Goal: Information Seeking & Learning: Compare options

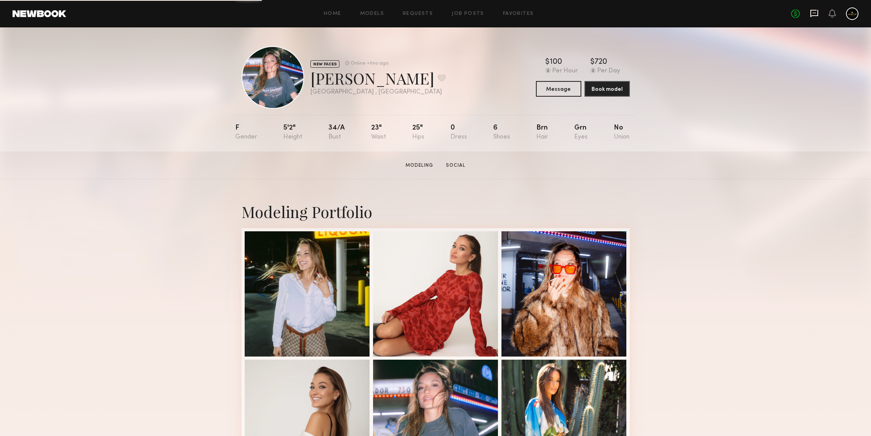
click at [811, 11] on icon at bounding box center [815, 13] width 8 height 7
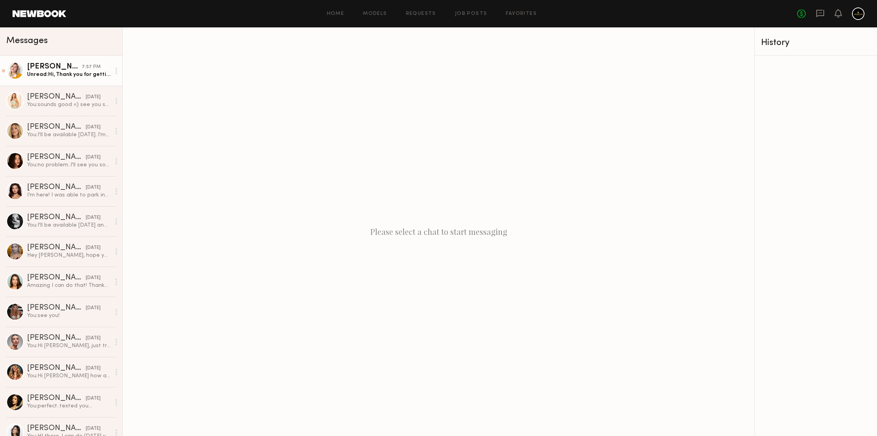
click at [36, 82] on link "Amanda R. 7:57 PM Unread: Hi, Thank you for getting back to me. Sure that works…" at bounding box center [61, 71] width 122 height 30
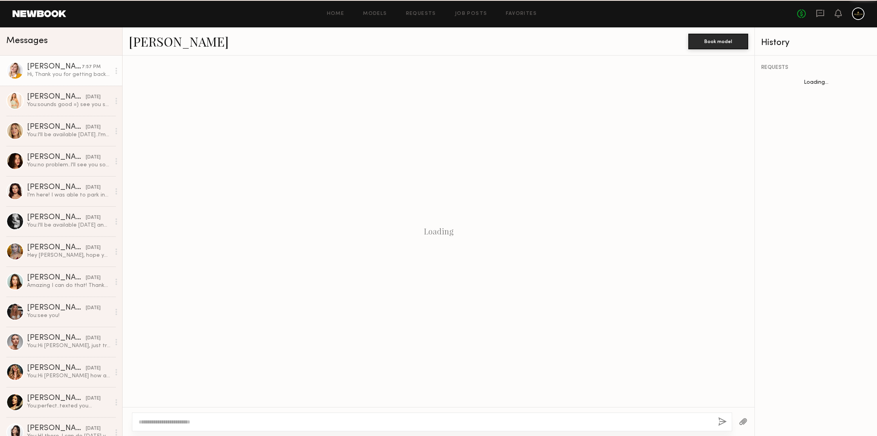
scroll to position [461, 0]
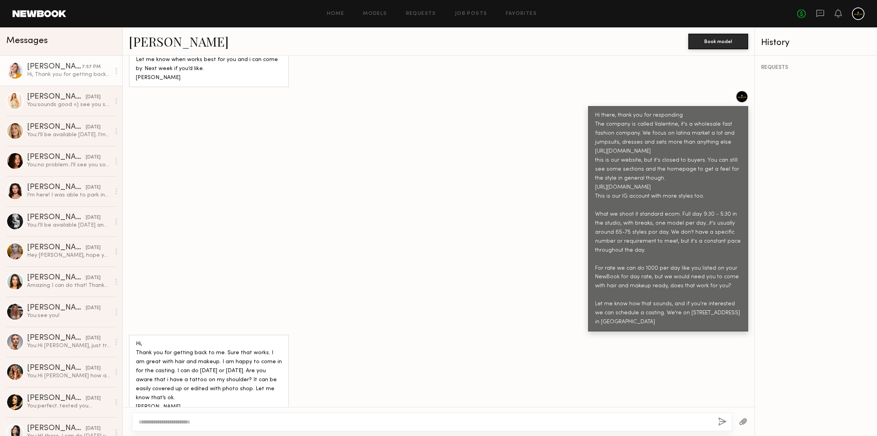
click at [249, 422] on textarea at bounding box center [425, 422] width 573 height 8
click at [193, 424] on textarea at bounding box center [425, 422] width 573 height 8
click at [222, 422] on textarea at bounding box center [425, 422] width 573 height 8
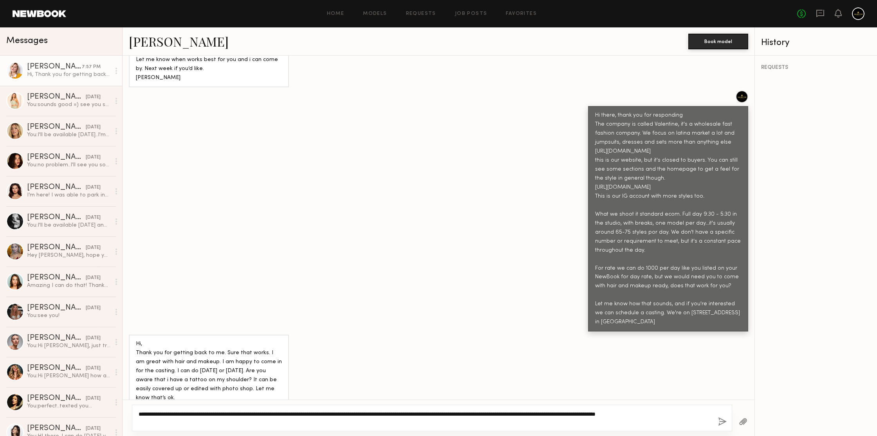
scroll to position [468, 0]
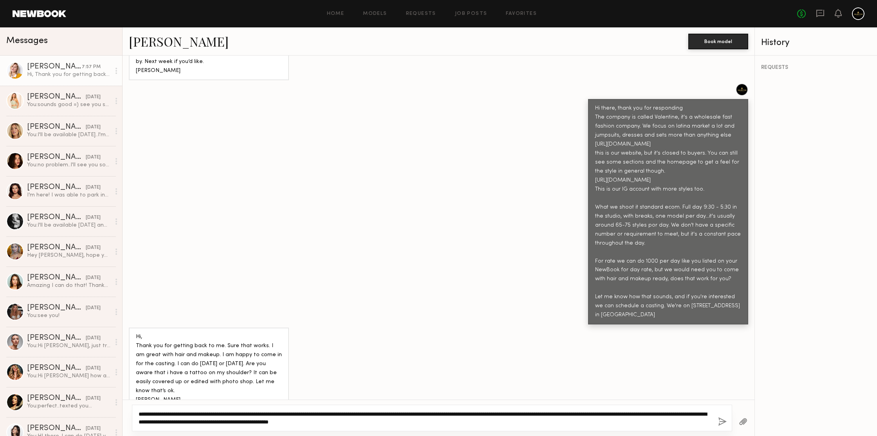
type textarea "**********"
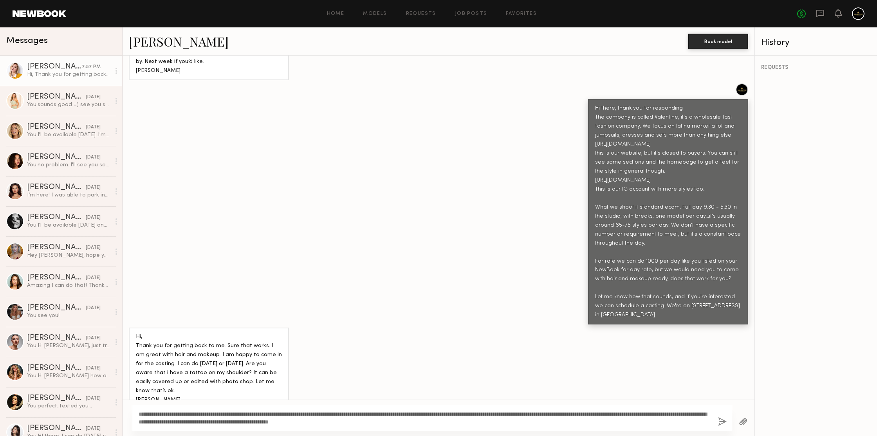
click at [722, 422] on button "button" at bounding box center [722, 422] width 9 height 10
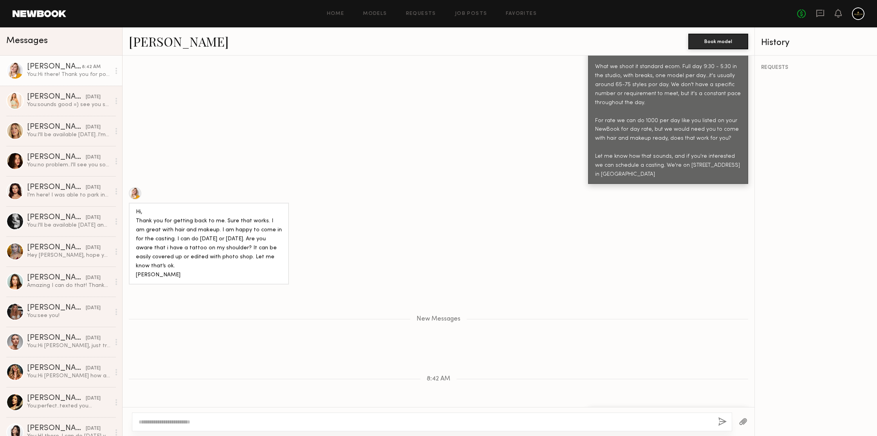
scroll to position [672, 0]
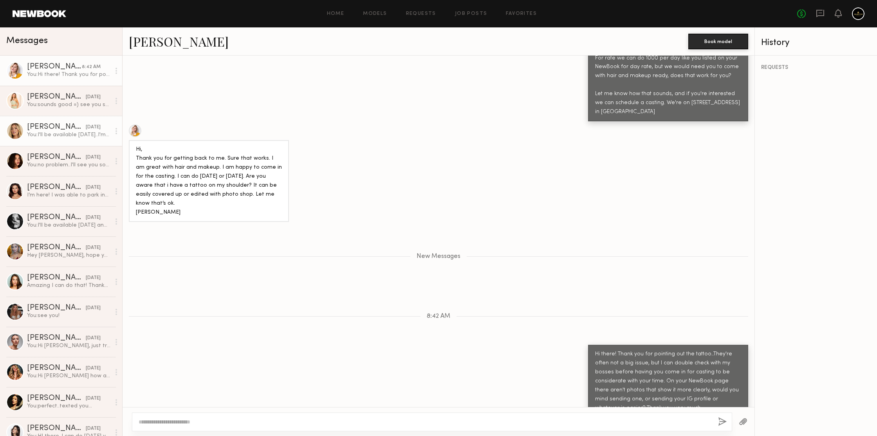
click at [58, 123] on link "Hailey M. yesterday You: I'll be available this friday..I'm in the office 9-5 m…" at bounding box center [61, 131] width 122 height 30
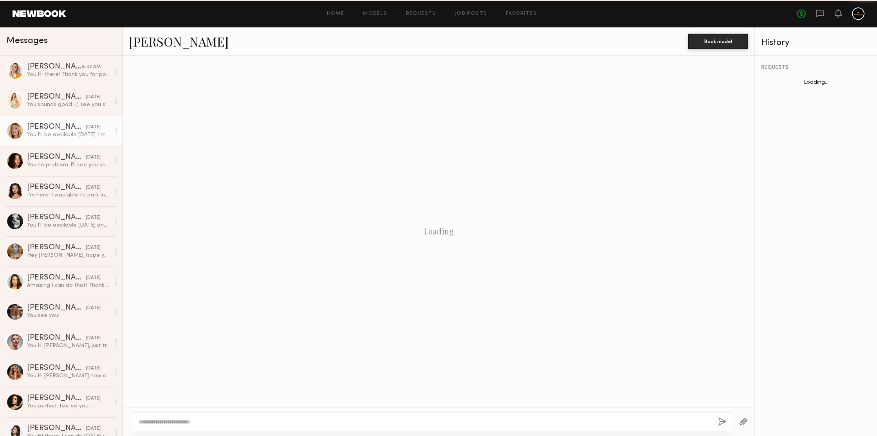
scroll to position [127, 0]
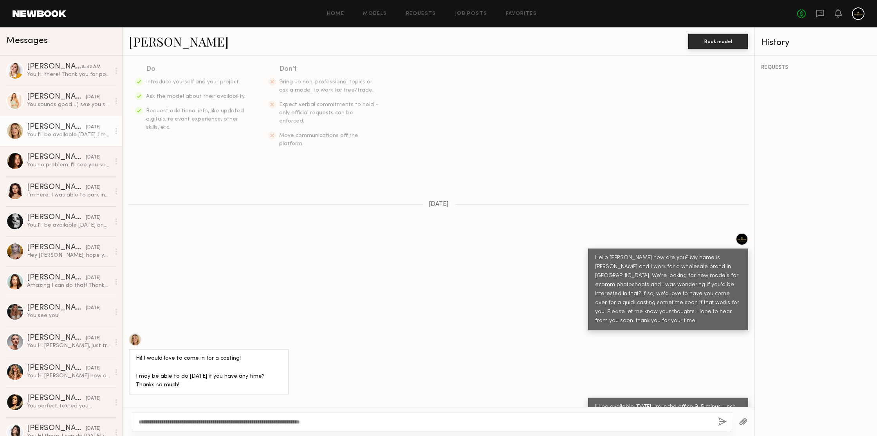
type textarea "**********"
click at [716, 424] on div "**********" at bounding box center [432, 422] width 600 height 19
click at [720, 424] on button "button" at bounding box center [722, 422] width 9 height 10
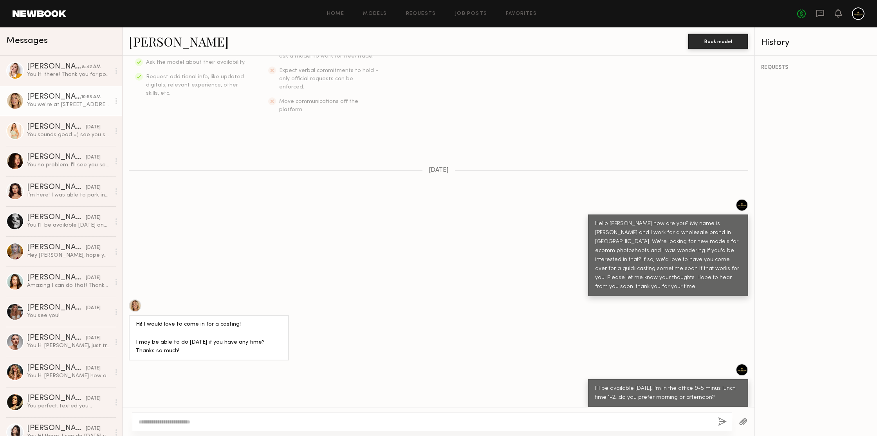
scroll to position [293, 0]
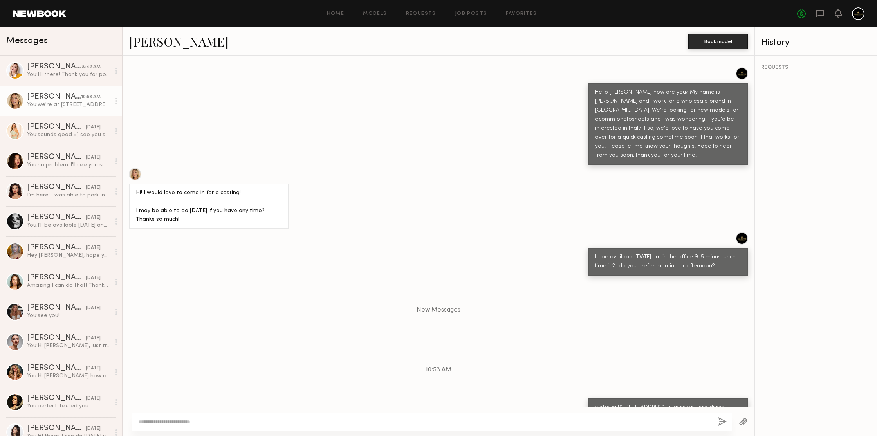
click at [816, 113] on div "REQUESTS" at bounding box center [816, 246] width 122 height 381
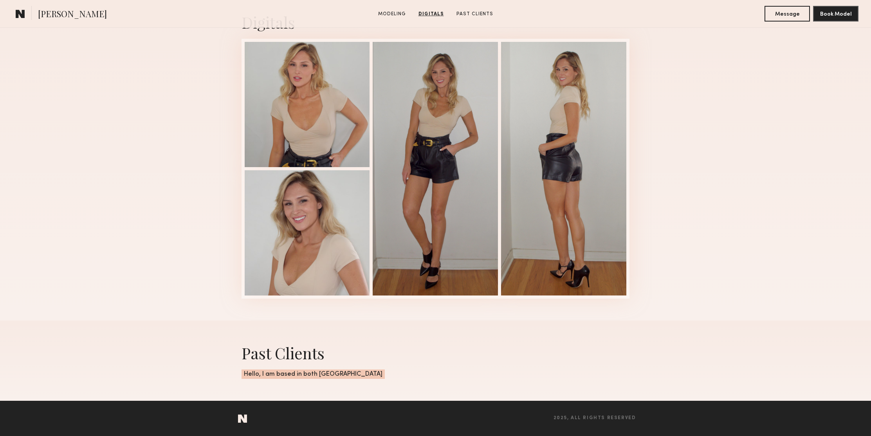
scroll to position [569, 0]
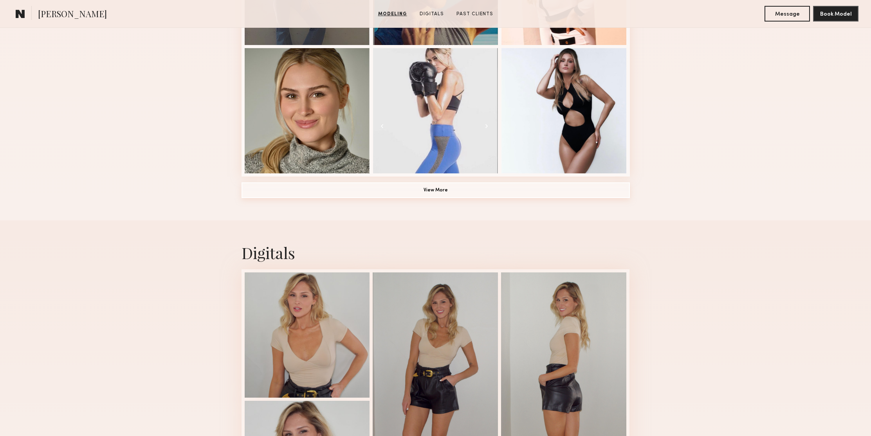
click at [483, 185] on button "View More" at bounding box center [436, 190] width 388 height 16
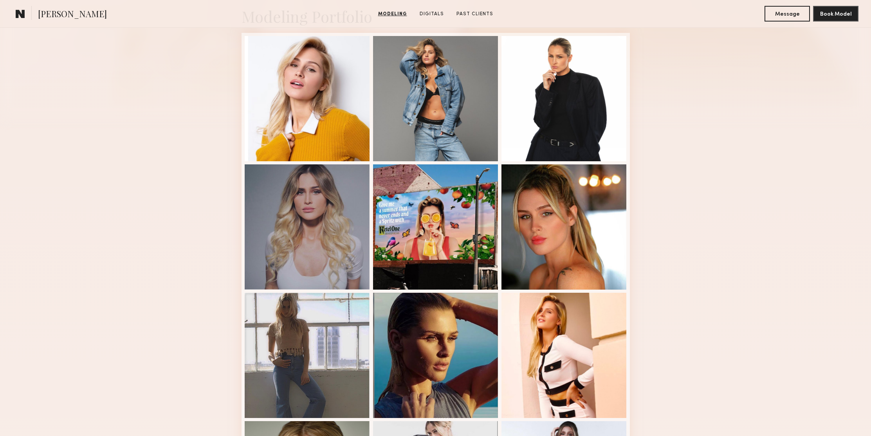
scroll to position [155, 0]
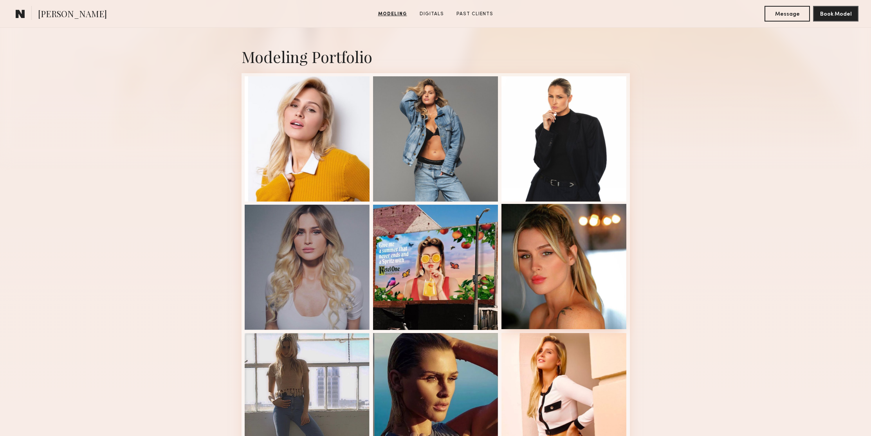
click at [541, 248] on div at bounding box center [564, 266] width 125 height 125
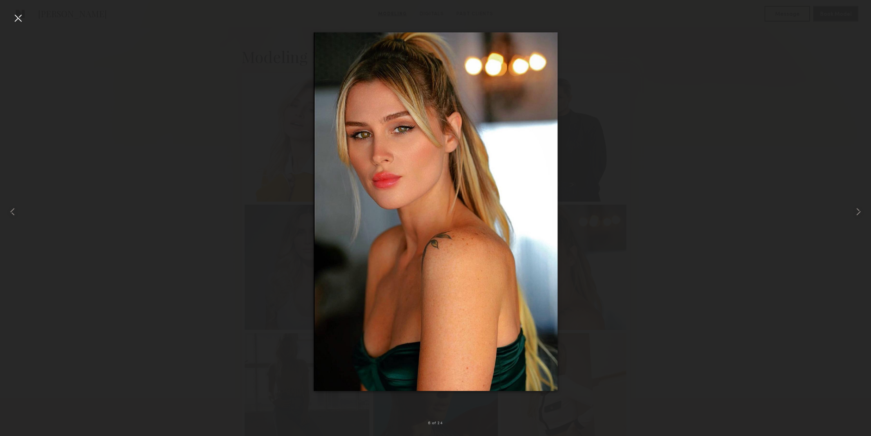
click at [20, 18] on div at bounding box center [18, 18] width 13 height 13
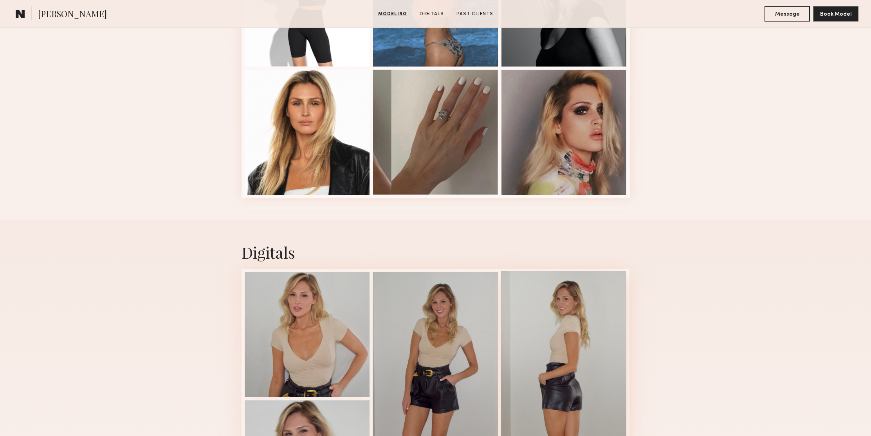
scroll to position [1056, 0]
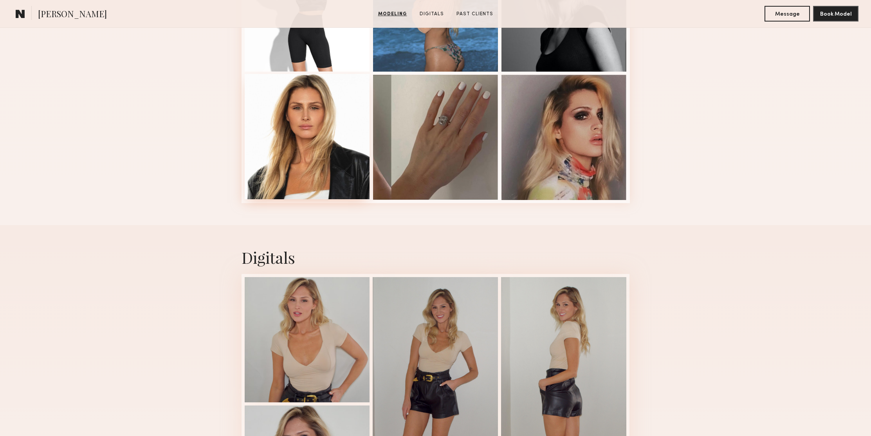
click at [344, 104] on div at bounding box center [307, 136] width 125 height 125
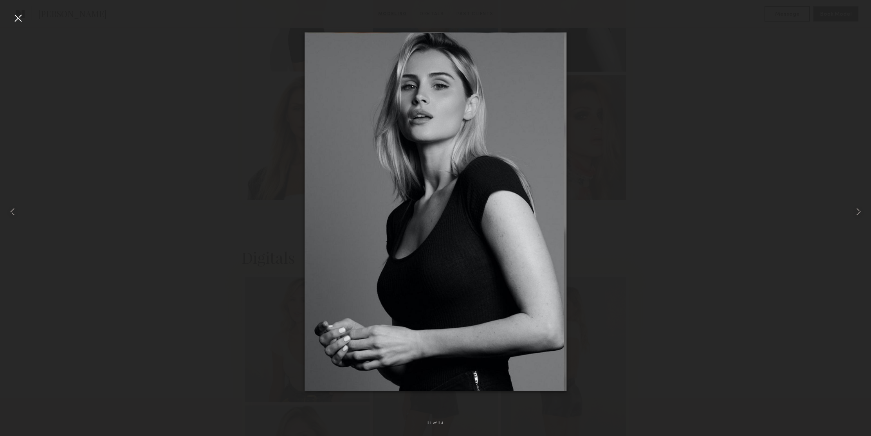
click at [18, 19] on div at bounding box center [18, 18] width 13 height 13
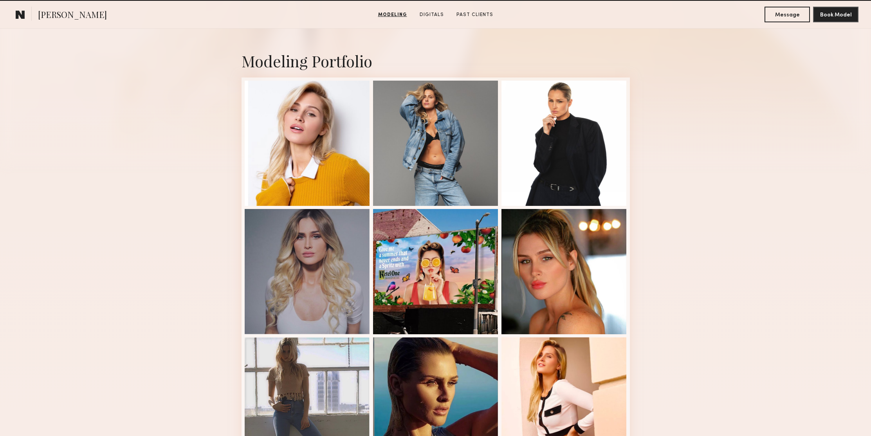
scroll to position [156, 0]
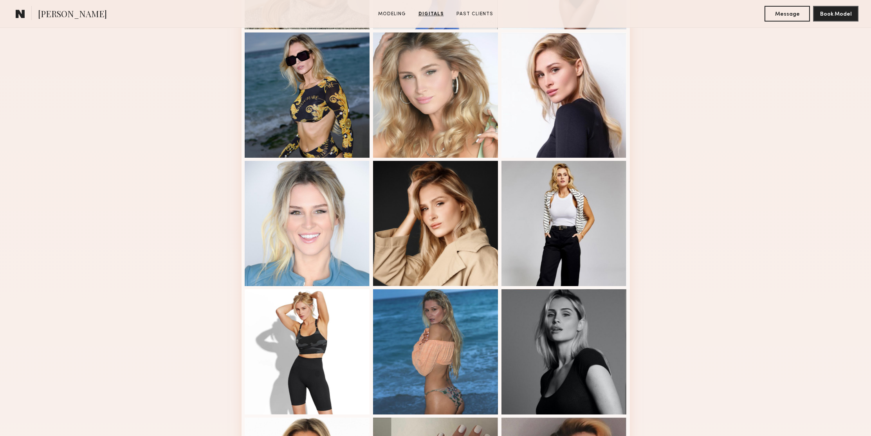
scroll to position [0, 0]
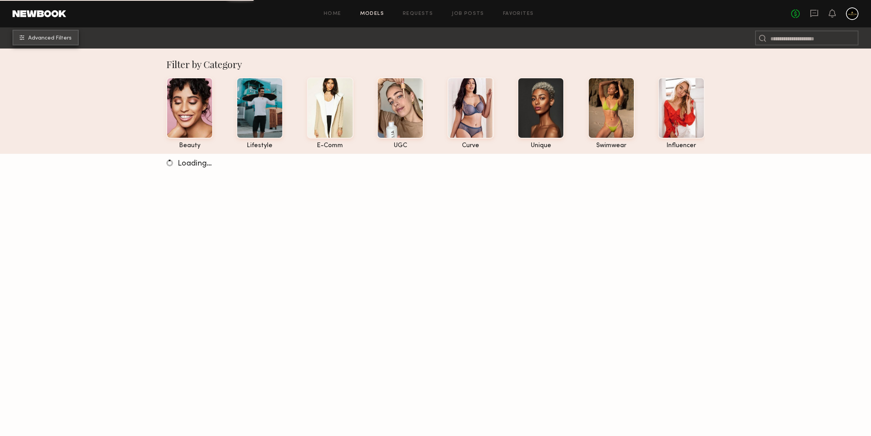
click at [50, 38] on span "Advanced Filters" at bounding box center [49, 38] width 43 height 5
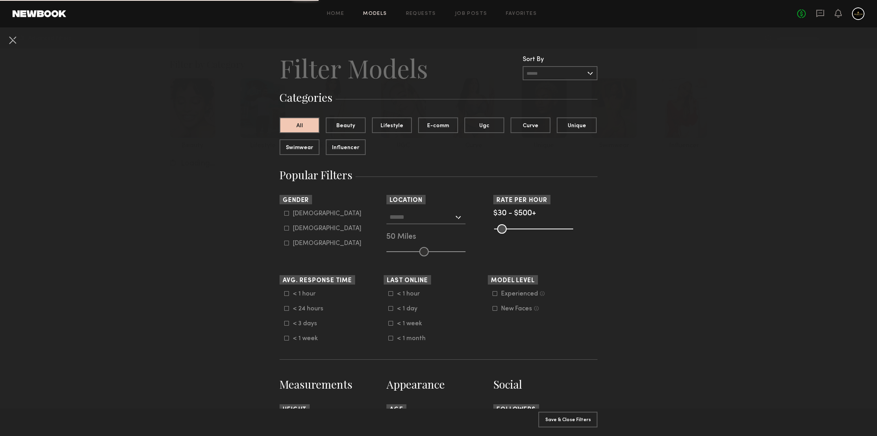
click at [298, 226] on div "[DEMOGRAPHIC_DATA]" at bounding box center [327, 228] width 69 height 5
type input "**"
click at [408, 214] on input "text" at bounding box center [422, 216] width 64 height 13
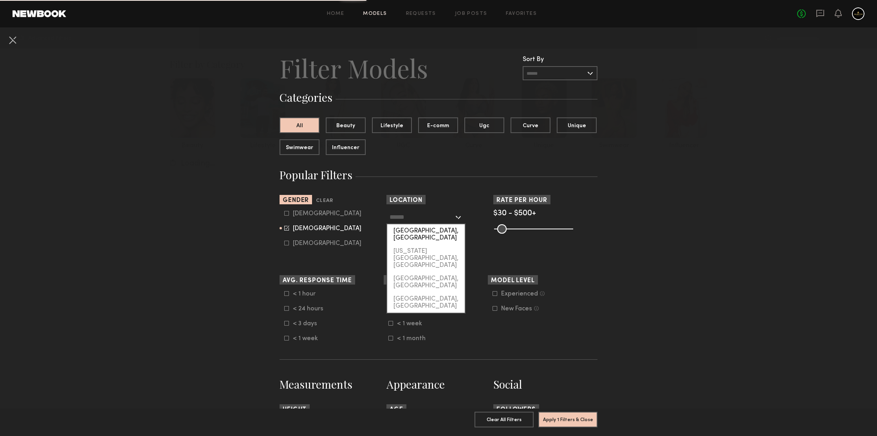
click at [421, 232] on div "[GEOGRAPHIC_DATA], [GEOGRAPHIC_DATA]" at bounding box center [426, 234] width 78 height 20
type input "**********"
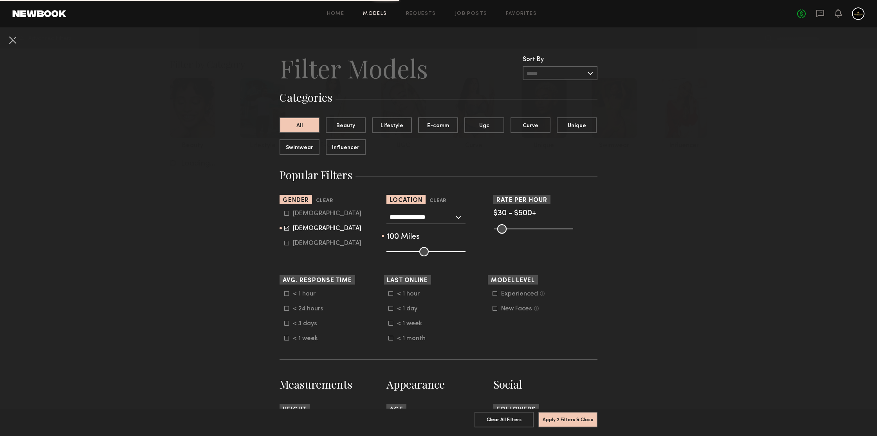
drag, startPoint x: 442, startPoint y: 252, endPoint x: 592, endPoint y: 231, distance: 151.0
type input "***"
click at [466, 247] on input "range" at bounding box center [425, 251] width 79 height 9
click at [599, 410] on nb-browse-filters-footer "Apply 2 Filters & Close Clear All Filters Apply 2 Filters & Close" at bounding box center [438, 422] width 877 height 27
click at [578, 413] on button "Apply 2 Filters & Close" at bounding box center [567, 420] width 59 height 16
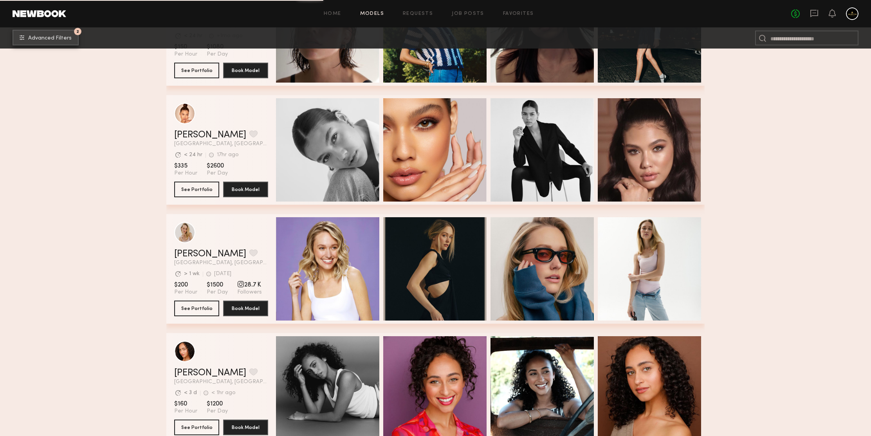
scroll to position [1195, 0]
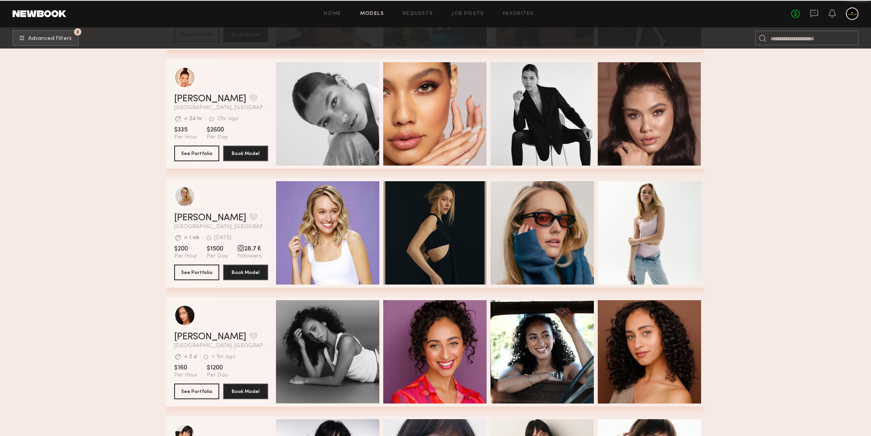
click at [766, 151] on section "Filter by Category beauty lifestyle e-comm UGC curve unique swimwear influencer…" at bounding box center [435, 348] width 871 height 2991
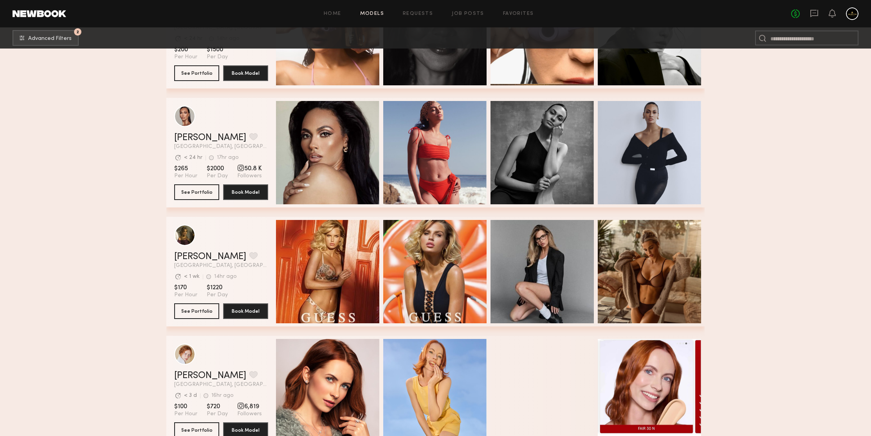
scroll to position [2111, 0]
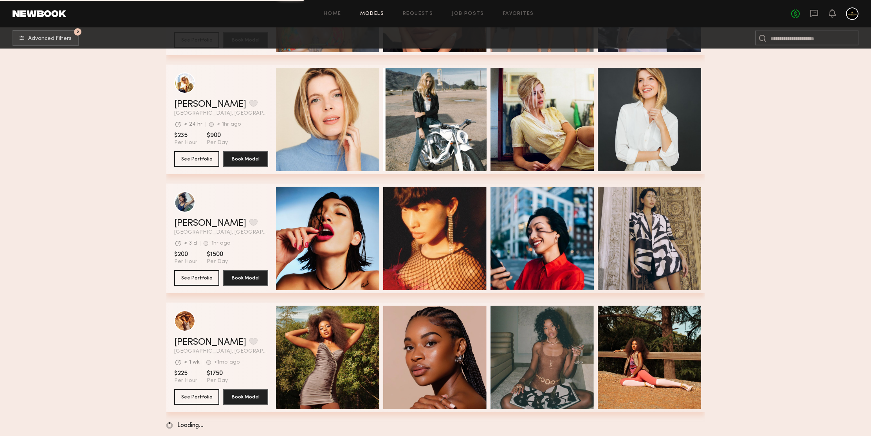
scroll to position [2624, 0]
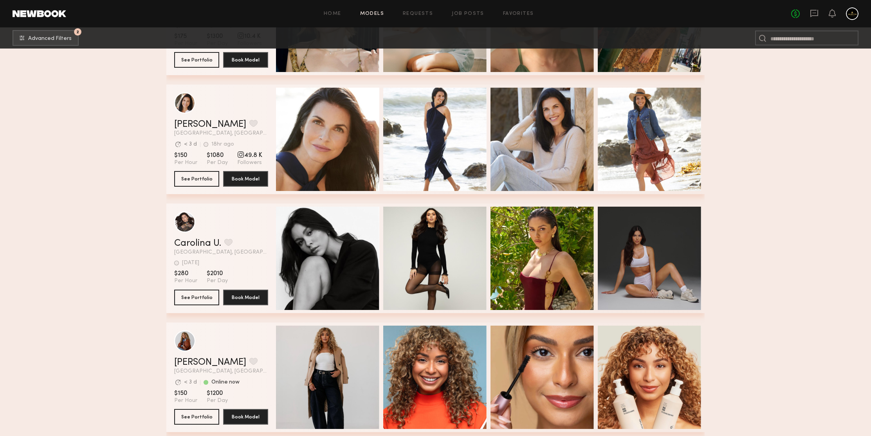
scroll to position [3512, 0]
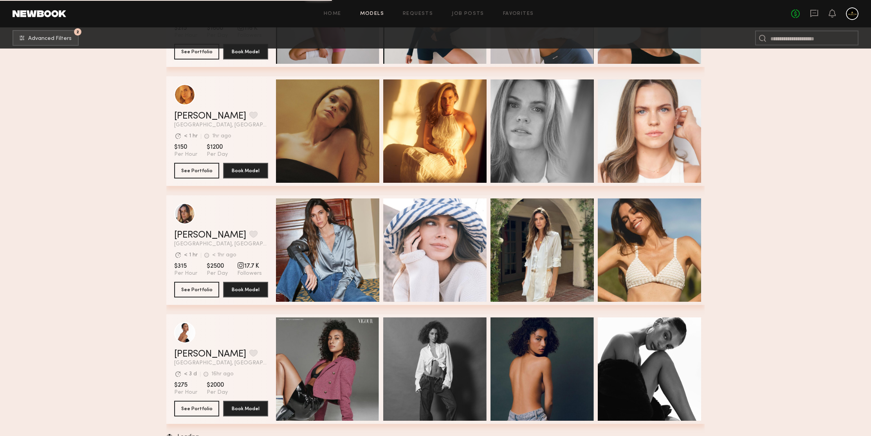
scroll to position [4052, 0]
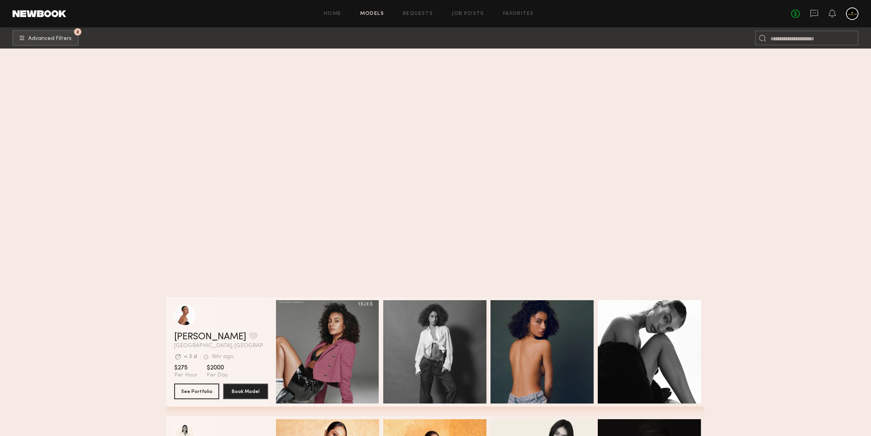
scroll to position [4505, 0]
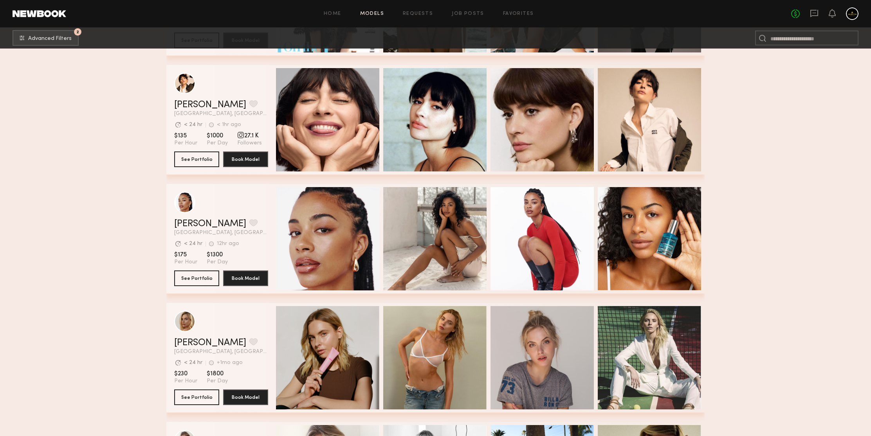
scroll to position [5032, 0]
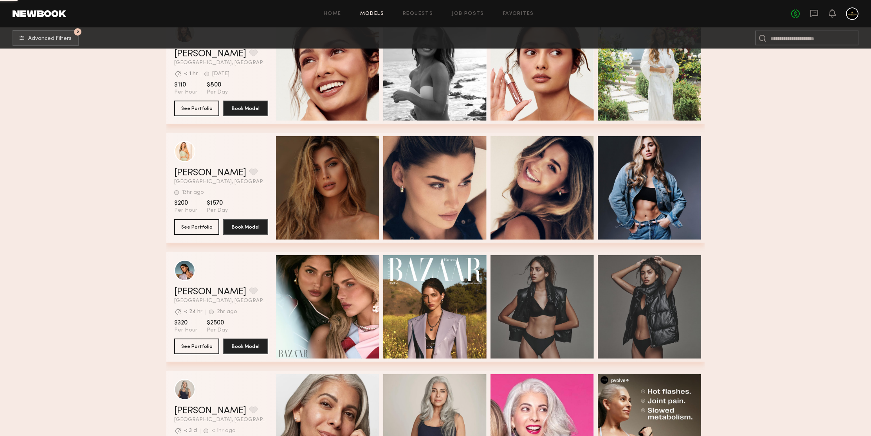
scroll to position [5328, 0]
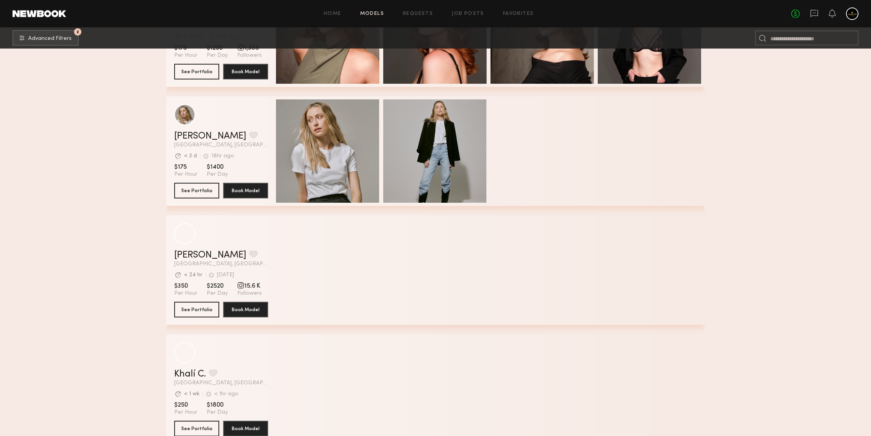
scroll to position [5960, 0]
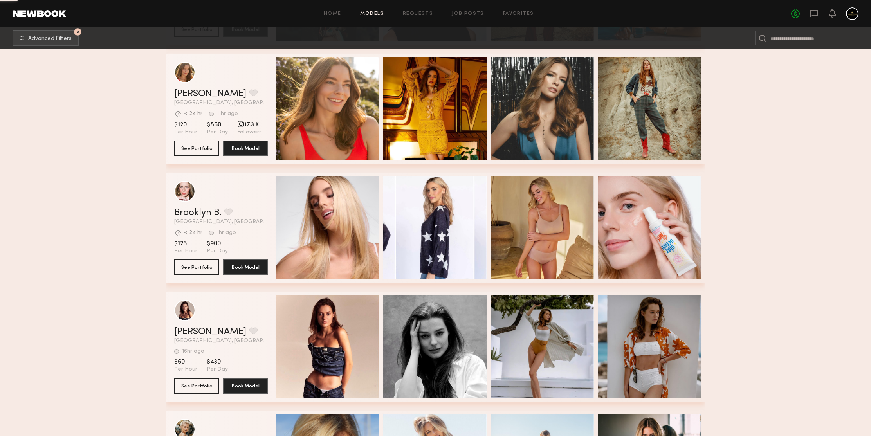
scroll to position [6597, 0]
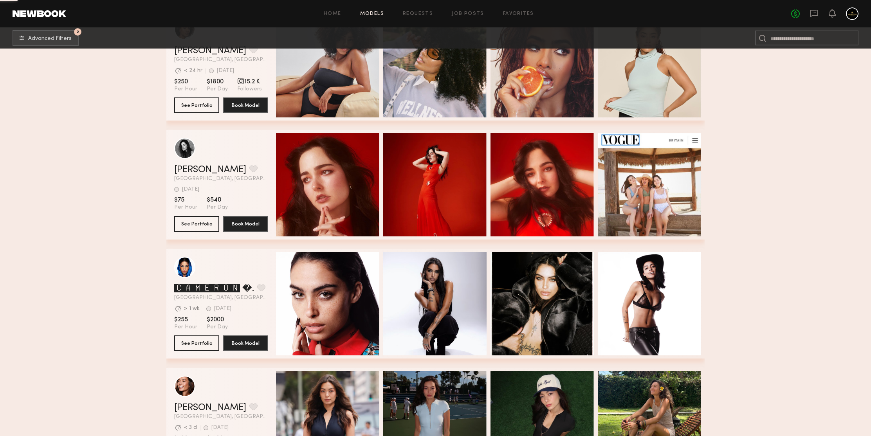
scroll to position [8044, 0]
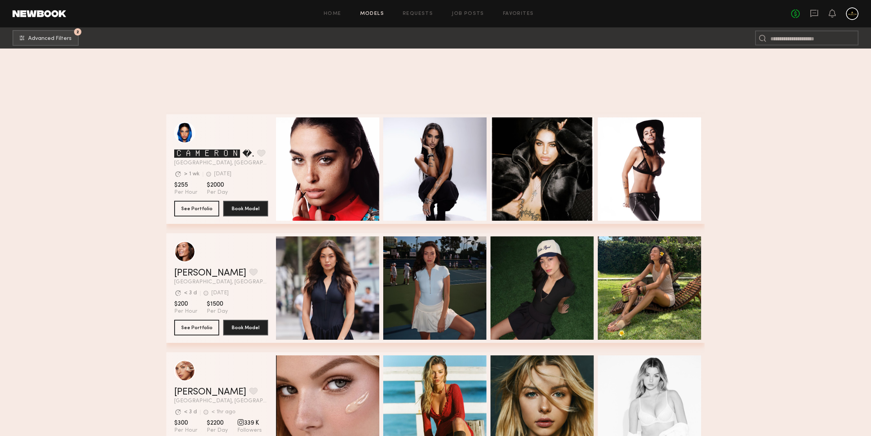
scroll to position [8299, 0]
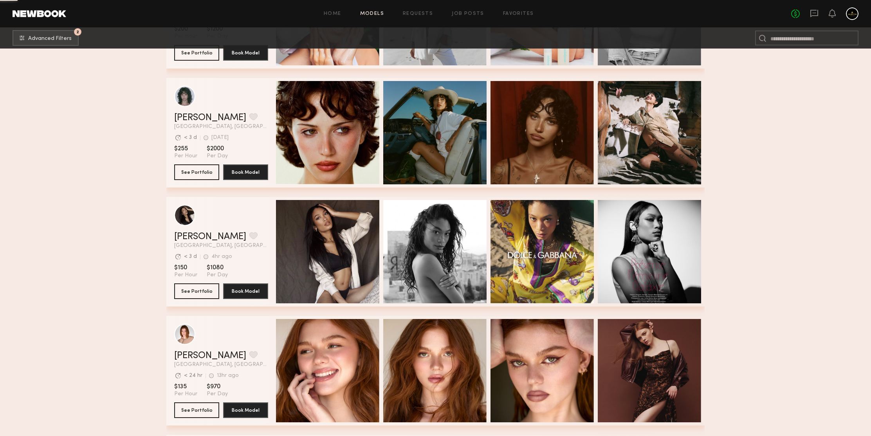
scroll to position [9525, 0]
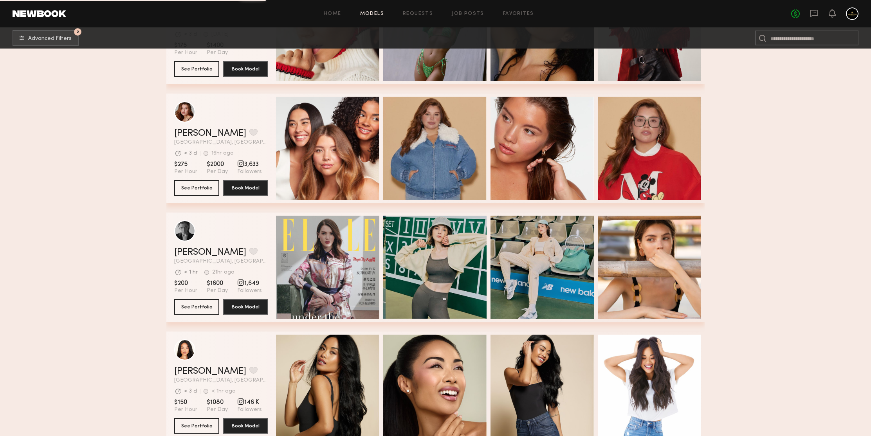
scroll to position [9766, 0]
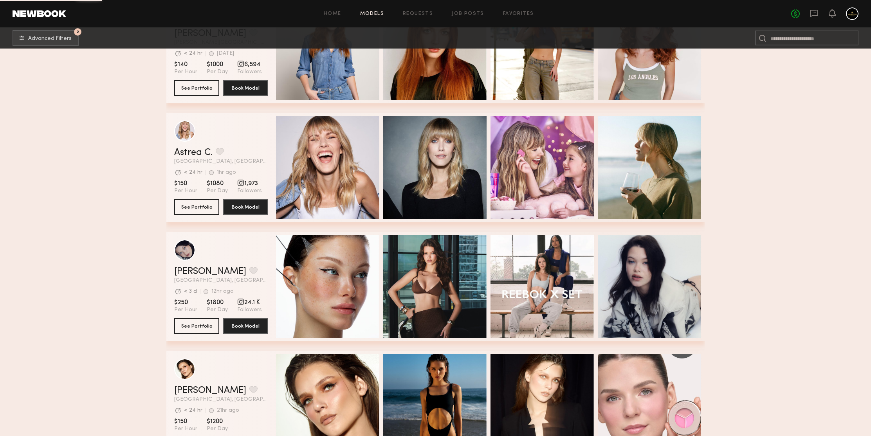
scroll to position [11179, 0]
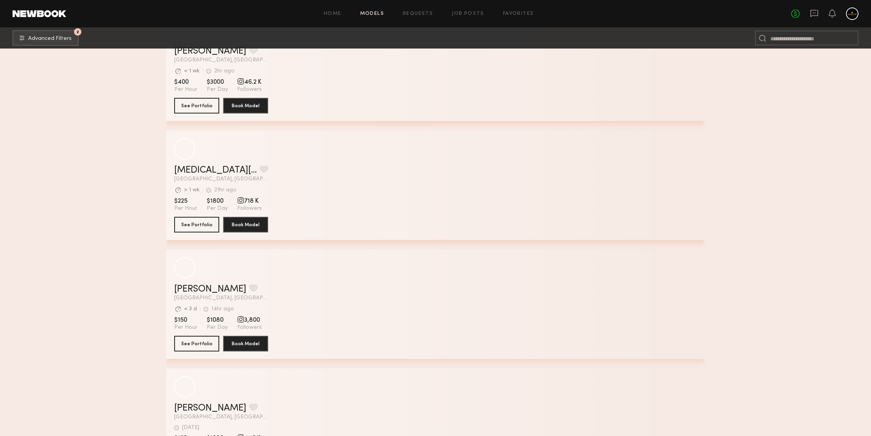
scroll to position [13757, 0]
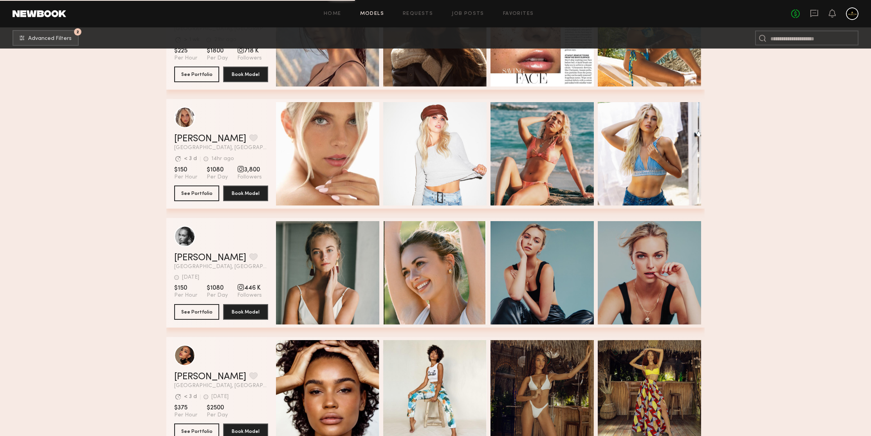
scroll to position [13801, 0]
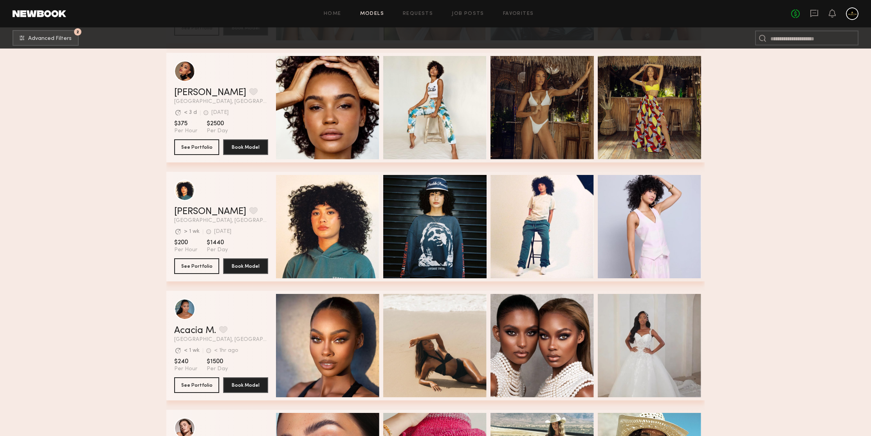
scroll to position [14063, 0]
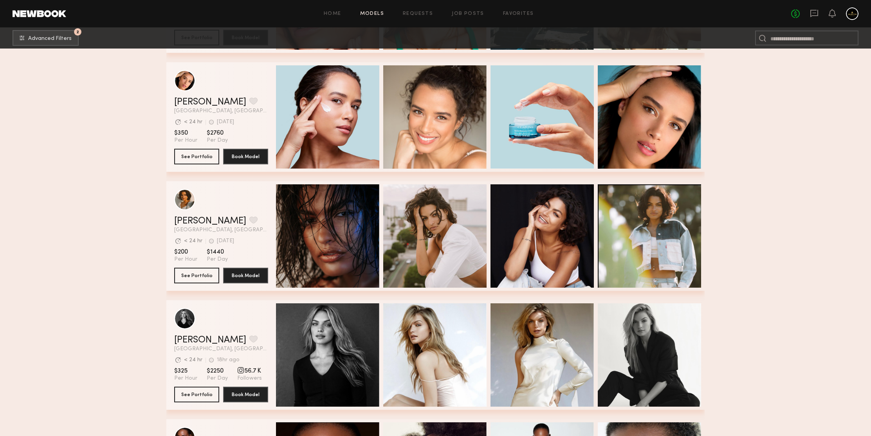
scroll to position [14699, 0]
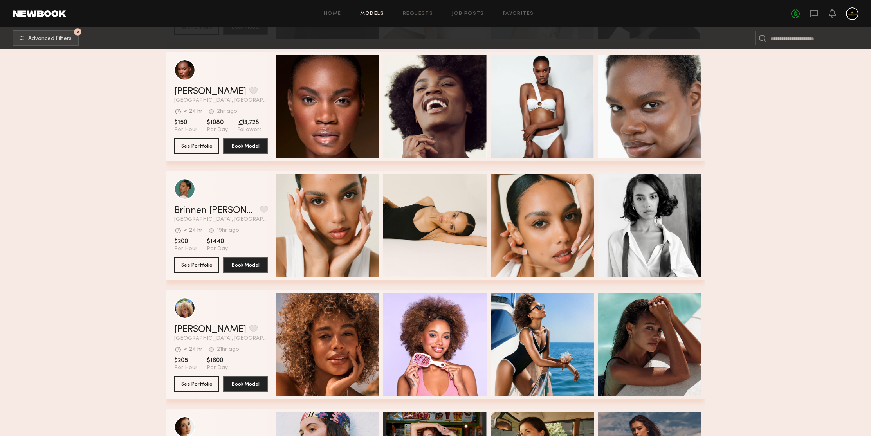
scroll to position [14897, 0]
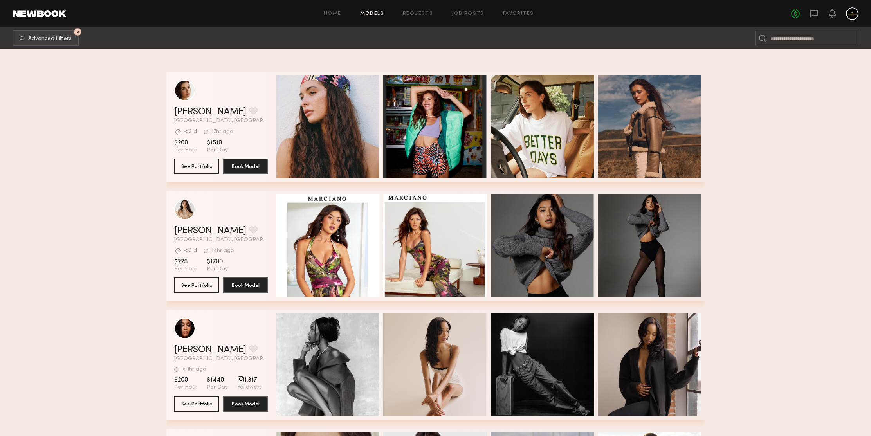
scroll to position [15524, 0]
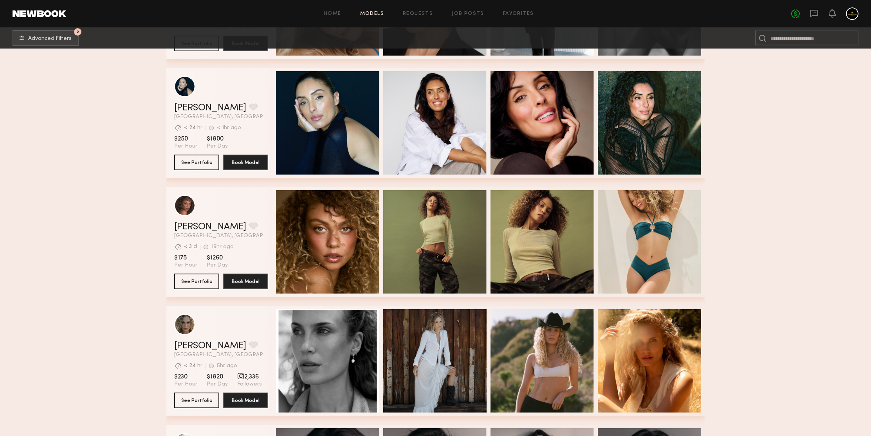
scroll to position [16383, 0]
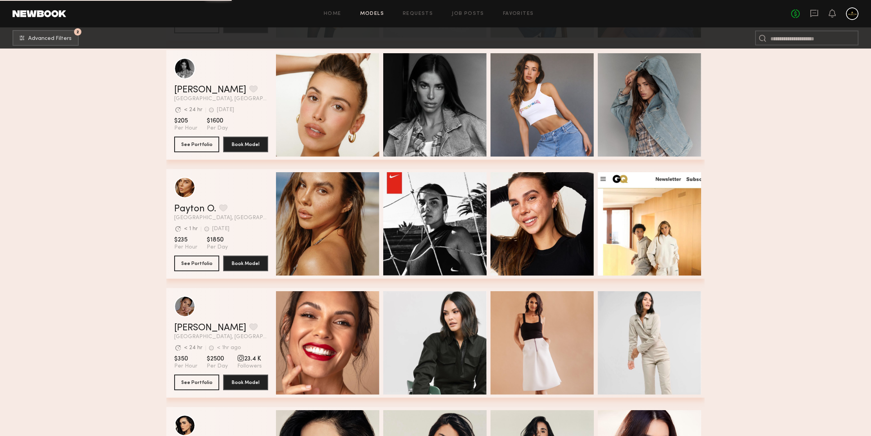
scroll to position [16908, 0]
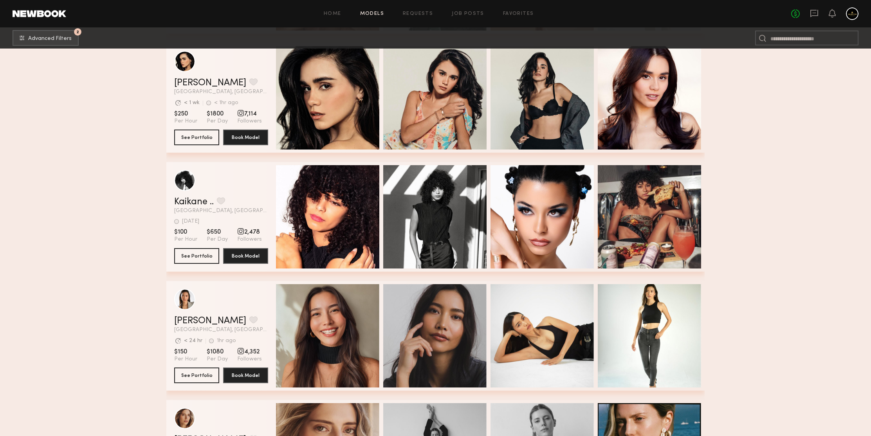
scroll to position [17374, 0]
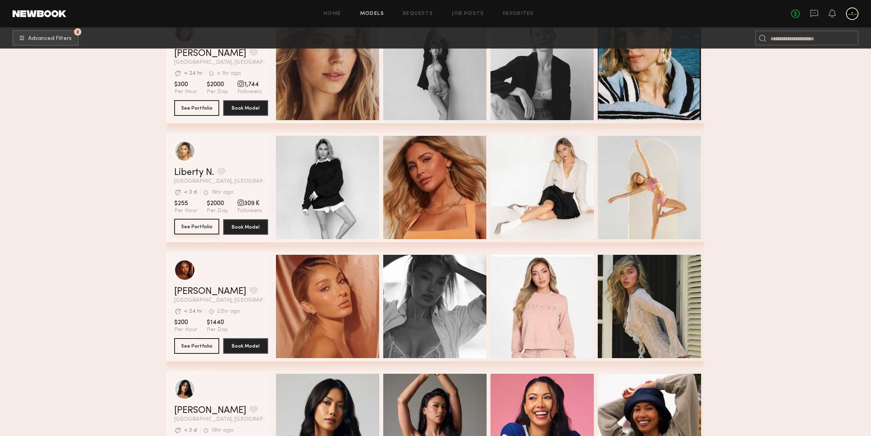
drag, startPoint x: 193, startPoint y: 230, endPoint x: 101, endPoint y: 190, distance: 101.2
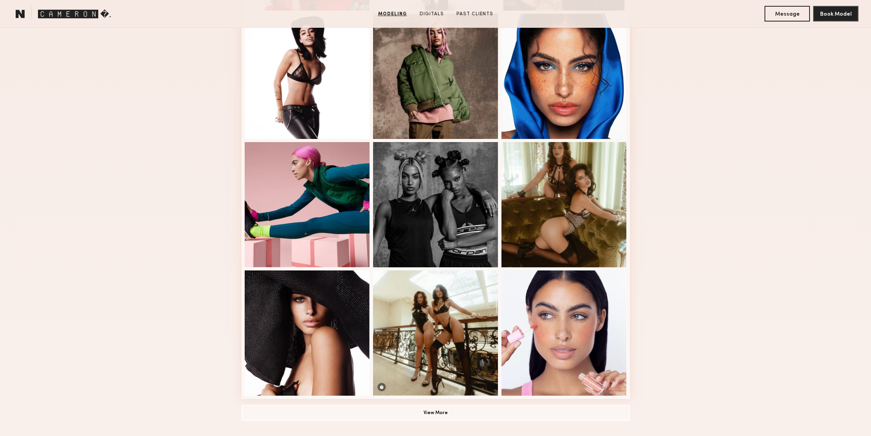
scroll to position [426, 0]
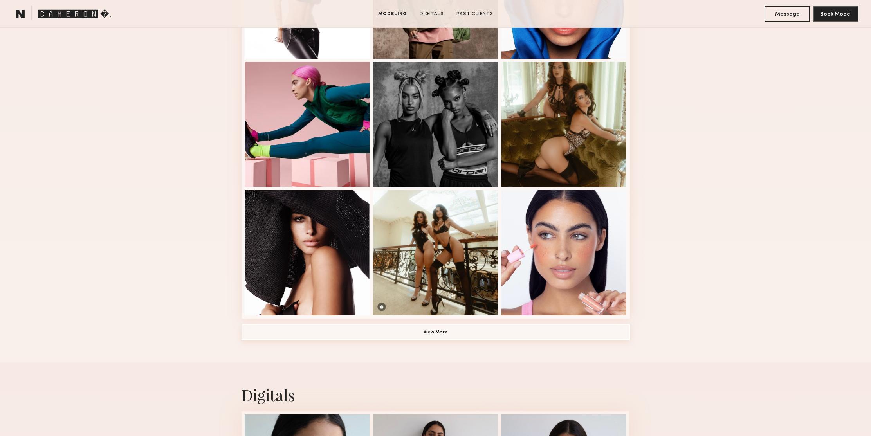
click at [471, 331] on button "View More" at bounding box center [436, 333] width 388 height 16
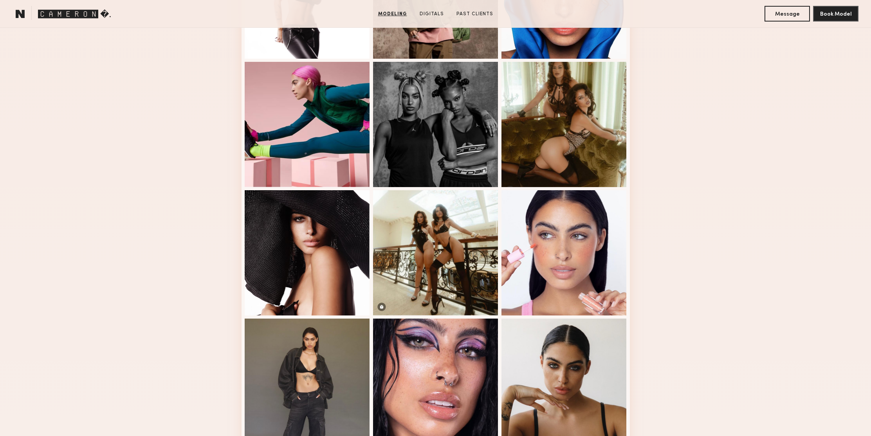
click at [737, 192] on div "Modeling Portfolio" at bounding box center [435, 304] width 871 height 1102
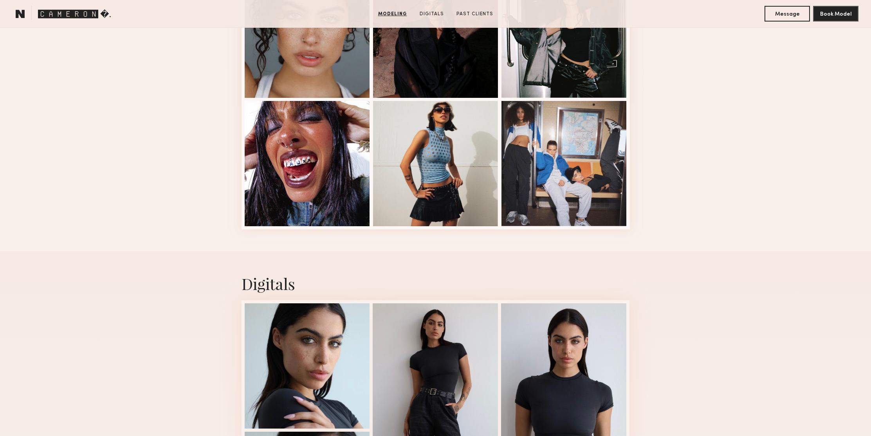
scroll to position [1025, 0]
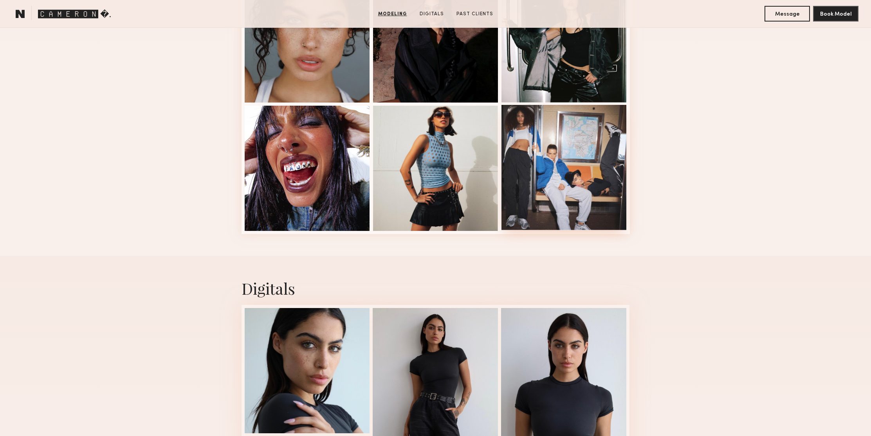
click at [590, 143] on div at bounding box center [564, 167] width 125 height 125
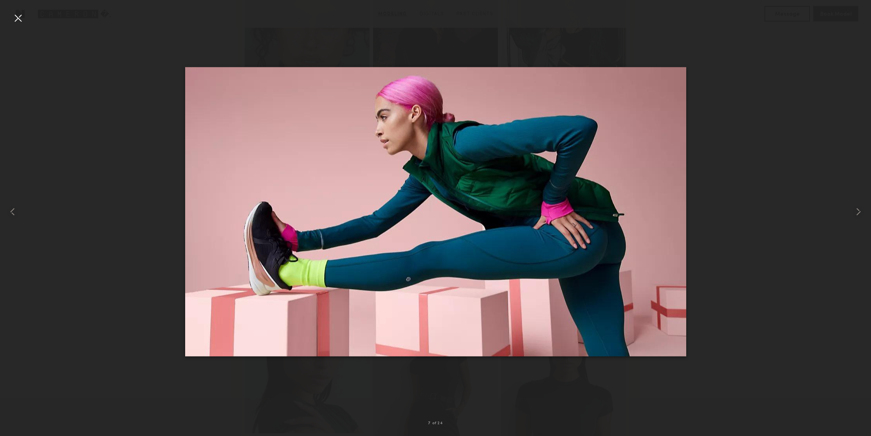
click at [19, 22] on div at bounding box center [18, 18] width 13 height 13
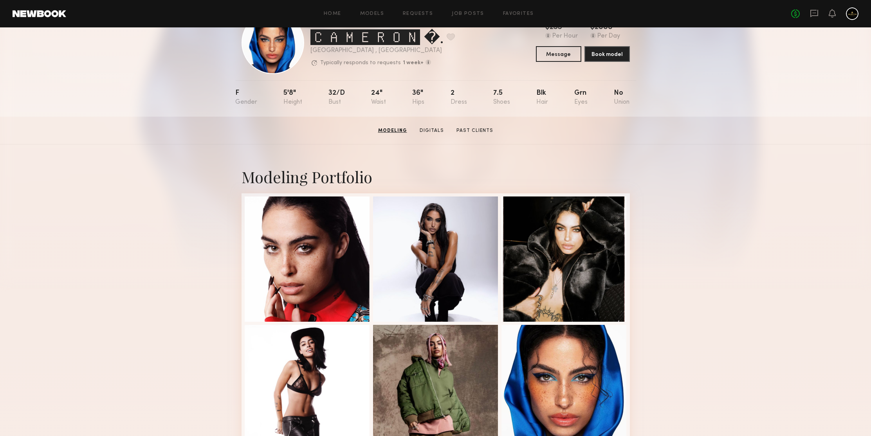
scroll to position [0, 0]
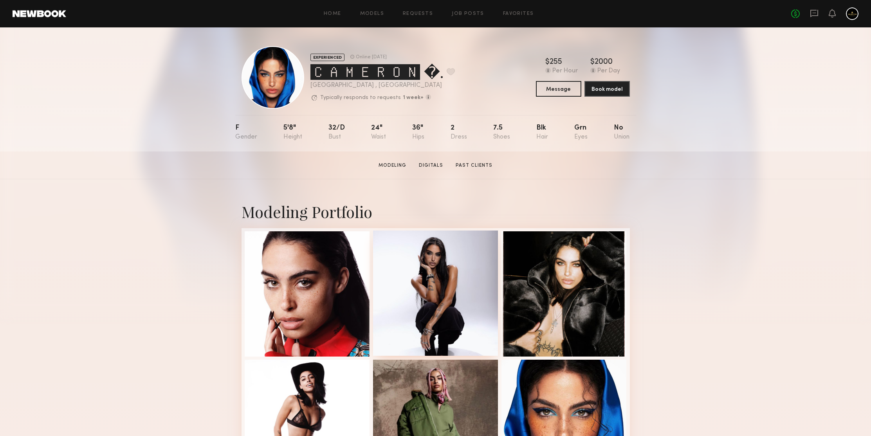
click at [449, 264] on div at bounding box center [435, 293] width 125 height 125
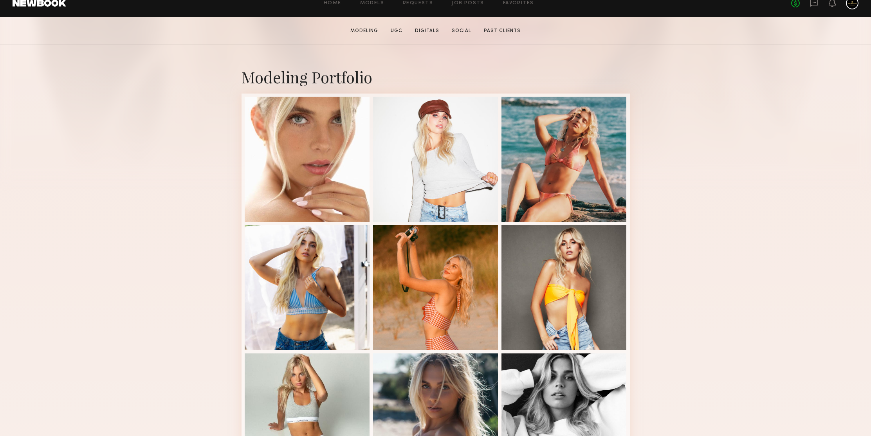
scroll to position [296, 0]
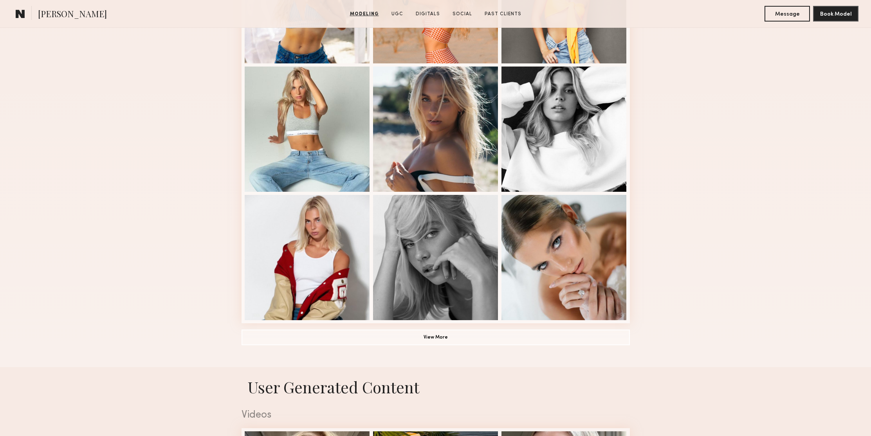
click at [679, 183] on div "Modeling Portfolio View More" at bounding box center [435, 63] width 871 height 610
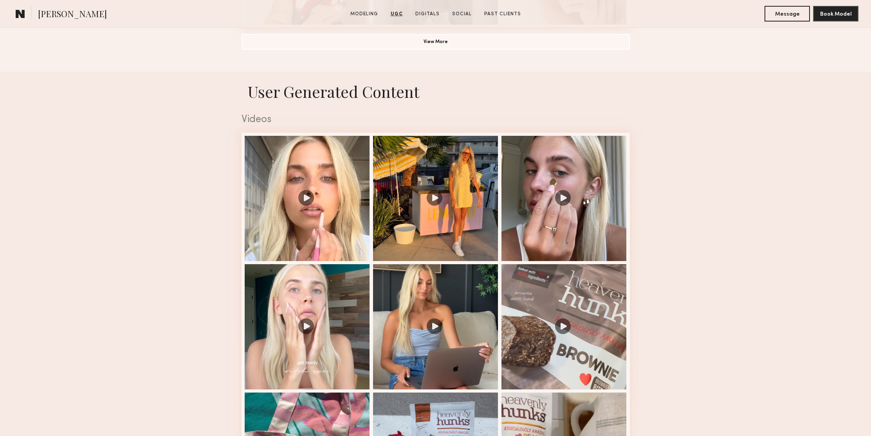
scroll to position [583, 0]
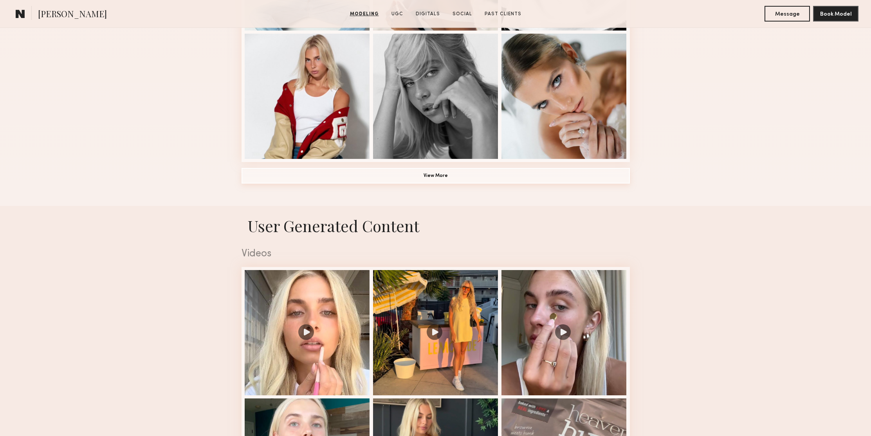
click at [422, 179] on button "View More" at bounding box center [436, 176] width 388 height 16
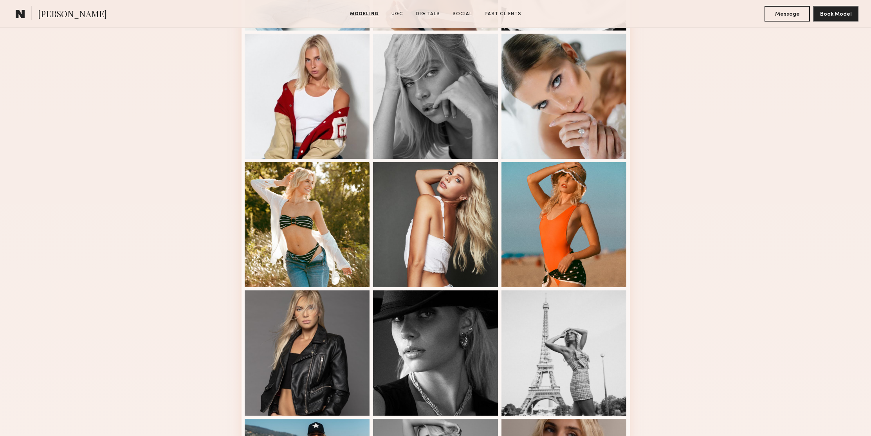
click at [722, 186] on div "Modeling Portfolio" at bounding box center [435, 147] width 871 height 1102
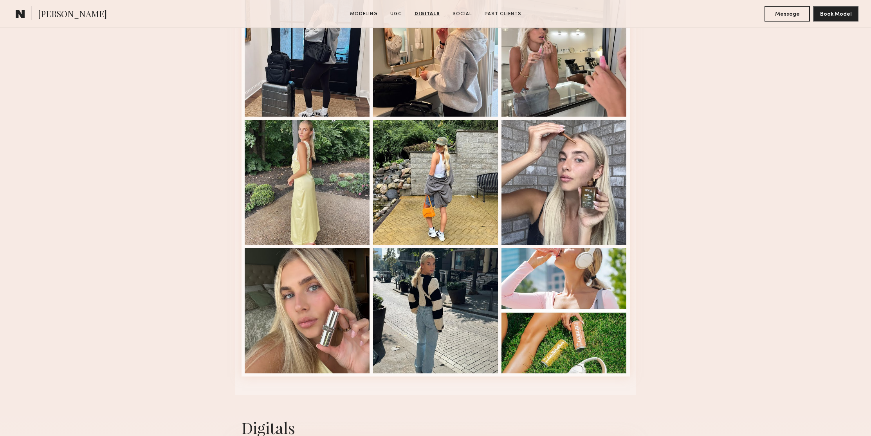
scroll to position [2001, 0]
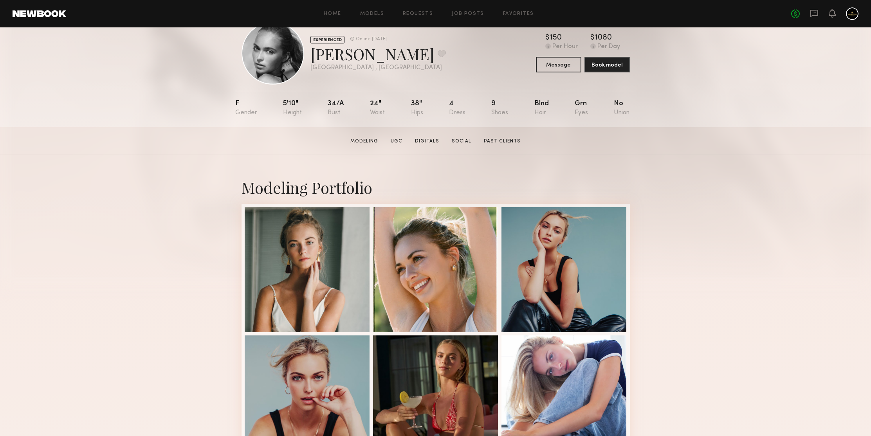
scroll to position [320, 0]
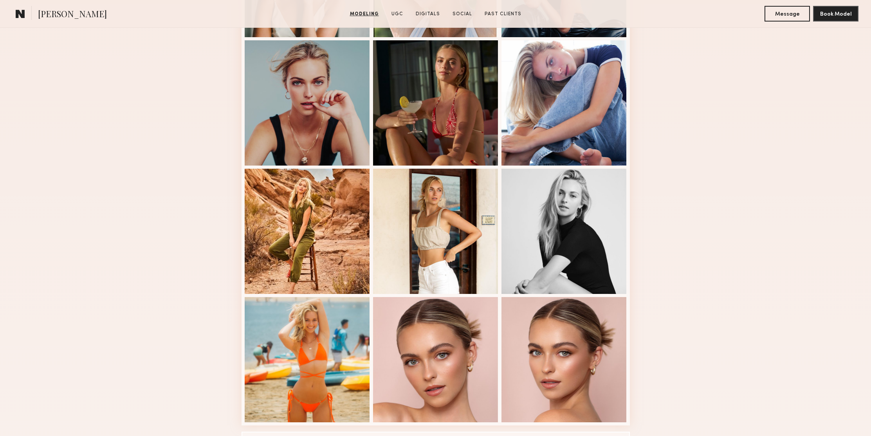
click at [784, 184] on div "Modeling Portfolio View More" at bounding box center [435, 165] width 871 height 610
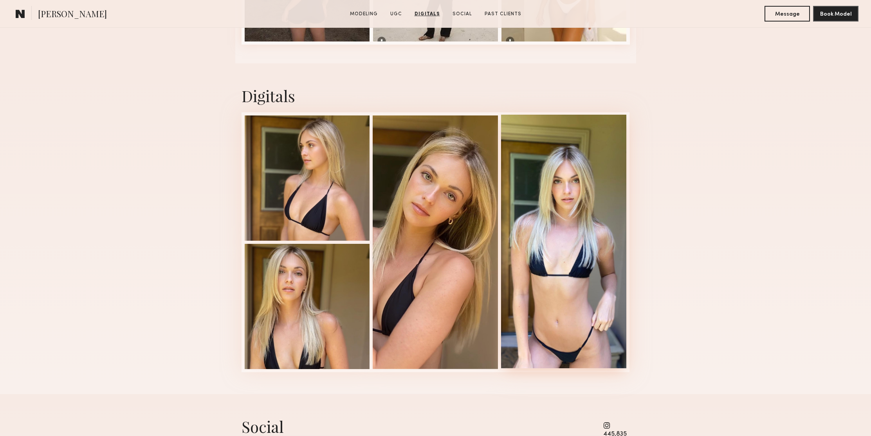
scroll to position [1305, 0]
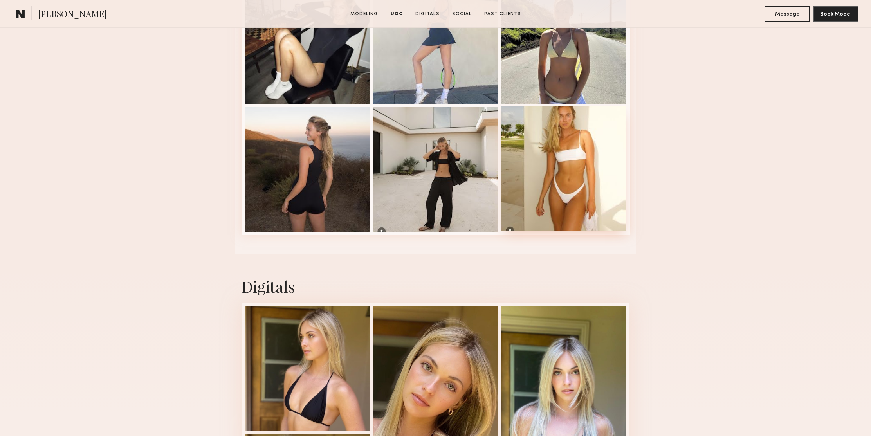
click at [587, 176] on div at bounding box center [564, 168] width 125 height 125
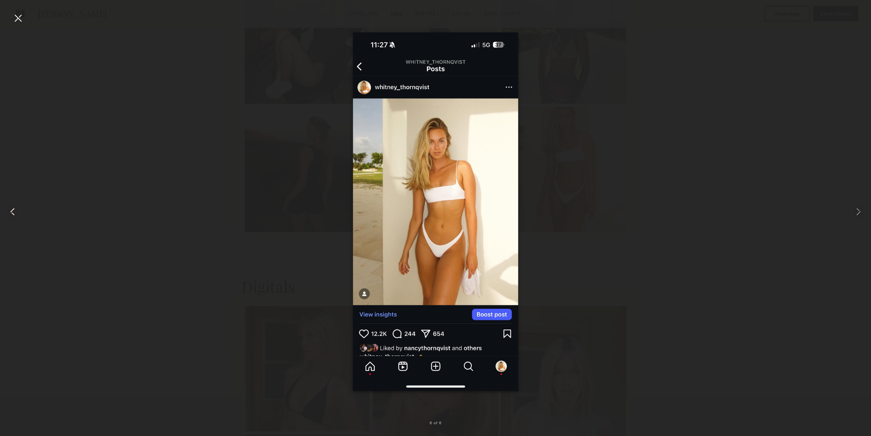
click at [16, 212] on common-icon at bounding box center [12, 212] width 13 height 13
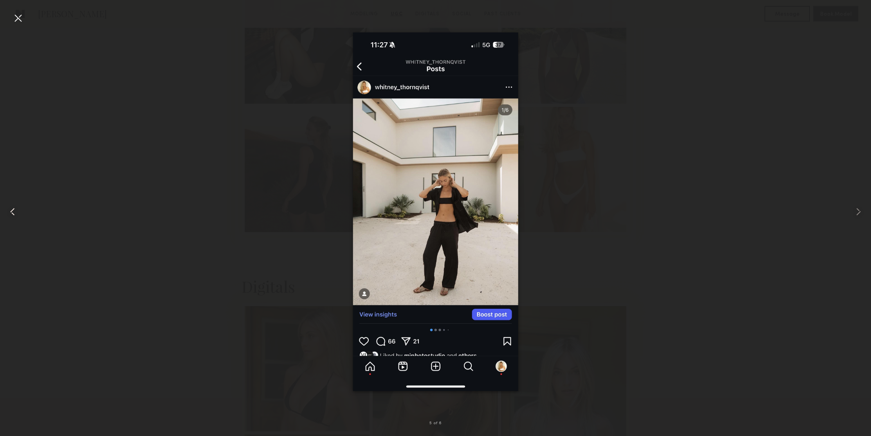
click at [15, 212] on common-icon at bounding box center [12, 212] width 13 height 13
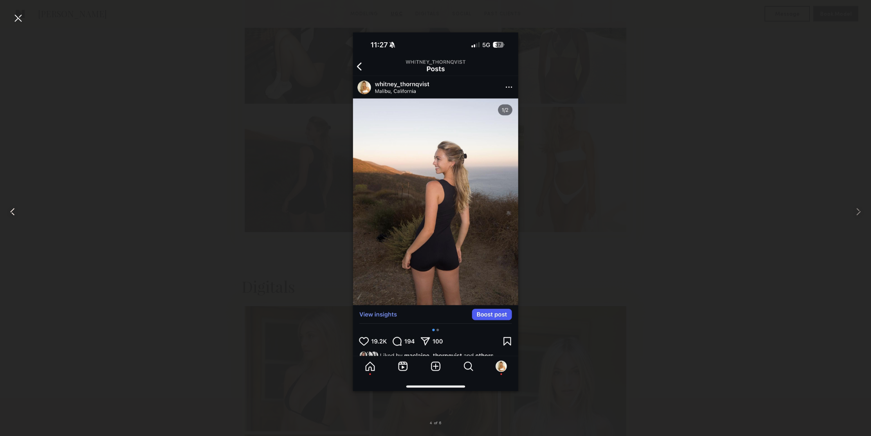
click at [15, 212] on common-icon at bounding box center [12, 212] width 13 height 13
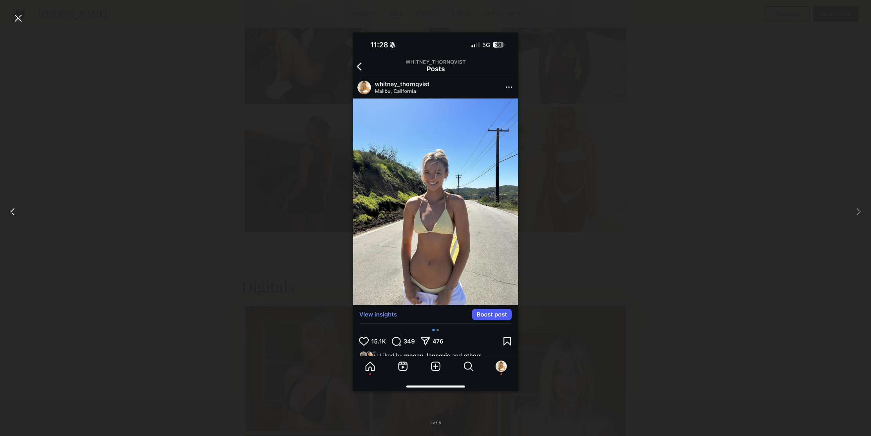
click at [15, 212] on common-icon at bounding box center [12, 212] width 13 height 13
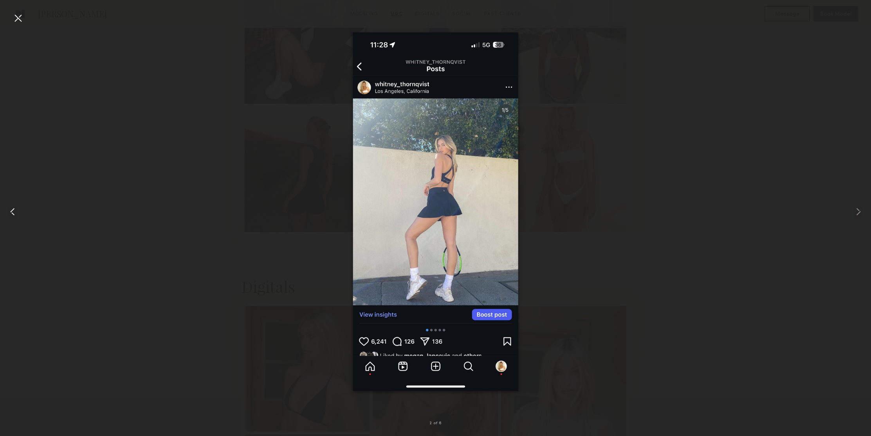
click at [15, 212] on common-icon at bounding box center [12, 212] width 13 height 13
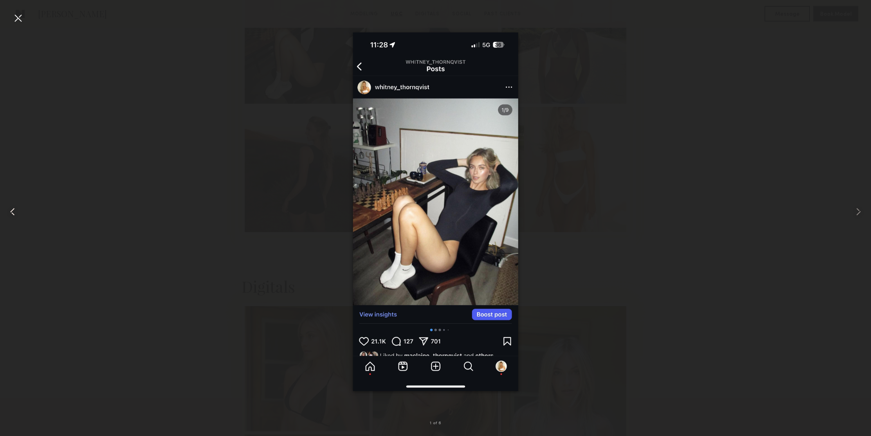
click at [15, 212] on common-icon at bounding box center [12, 212] width 13 height 13
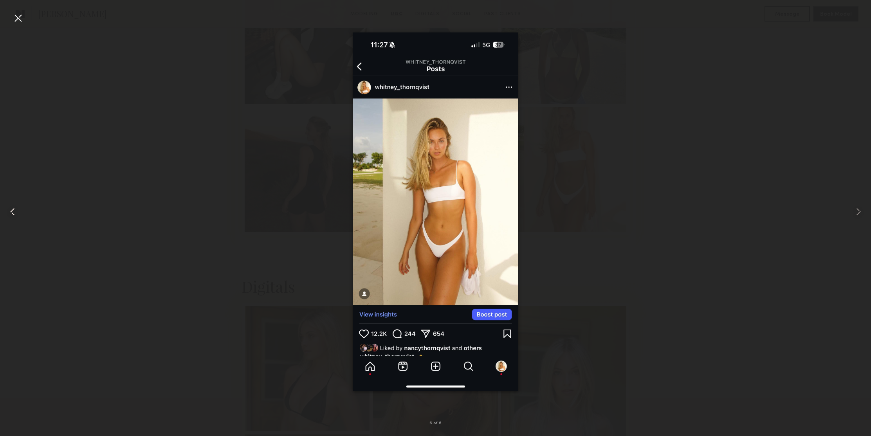
click at [15, 212] on common-icon at bounding box center [12, 212] width 13 height 13
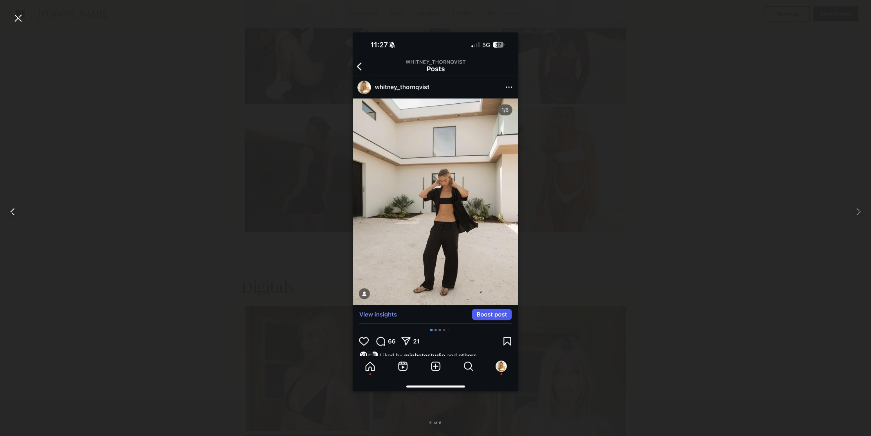
click at [15, 212] on common-icon at bounding box center [12, 212] width 13 height 13
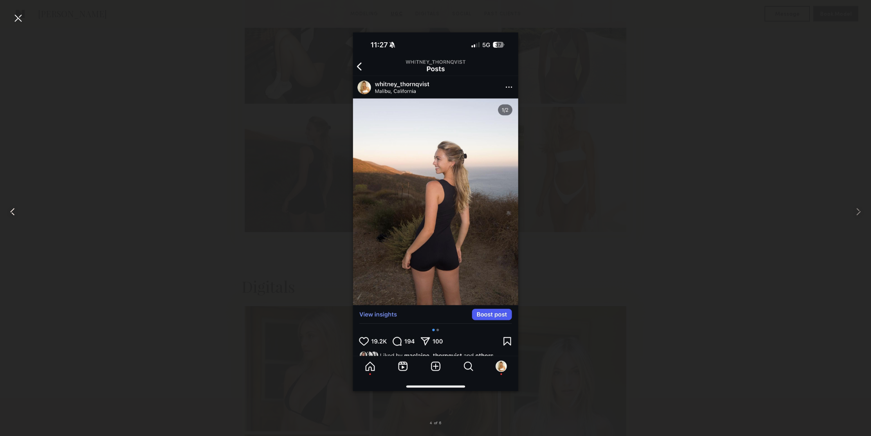
click at [15, 212] on common-icon at bounding box center [12, 212] width 13 height 13
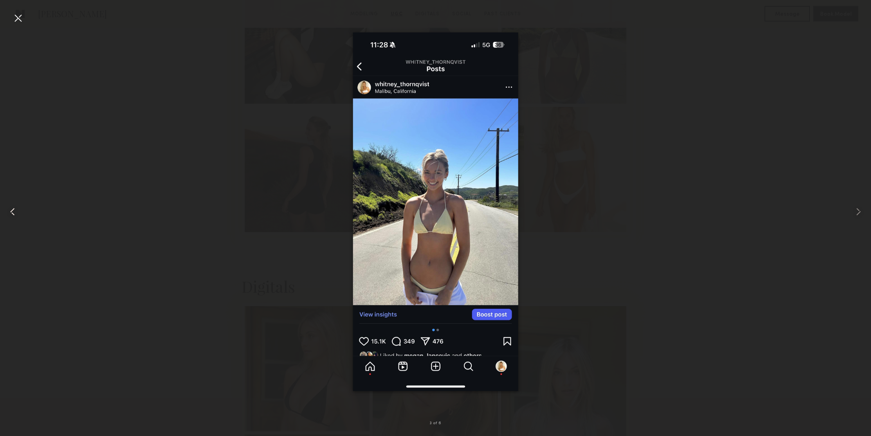
click at [15, 212] on common-icon at bounding box center [12, 212] width 13 height 13
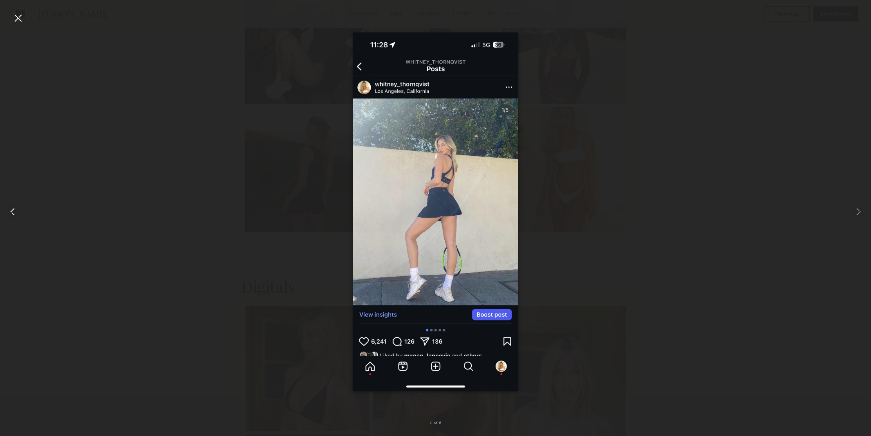
click at [15, 212] on common-icon at bounding box center [12, 212] width 13 height 13
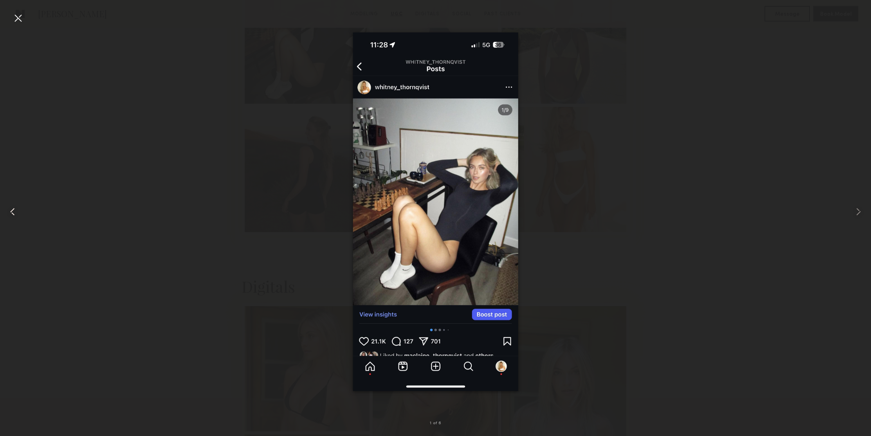
click at [15, 212] on common-icon at bounding box center [12, 212] width 13 height 13
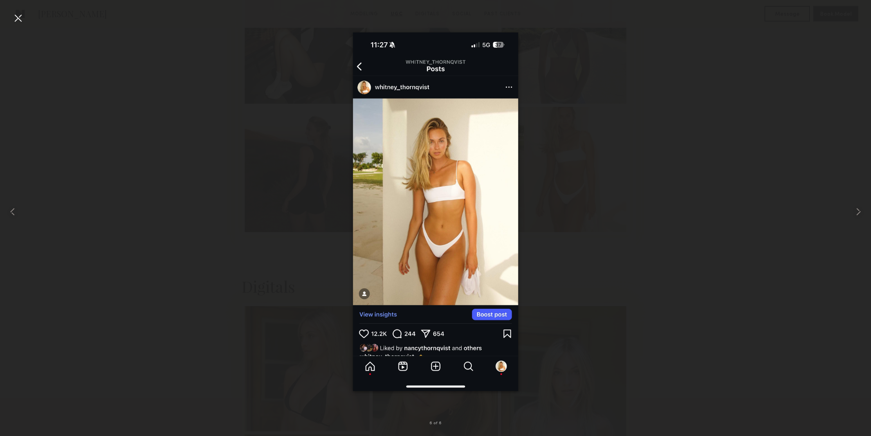
click at [22, 23] on div at bounding box center [18, 18] width 13 height 13
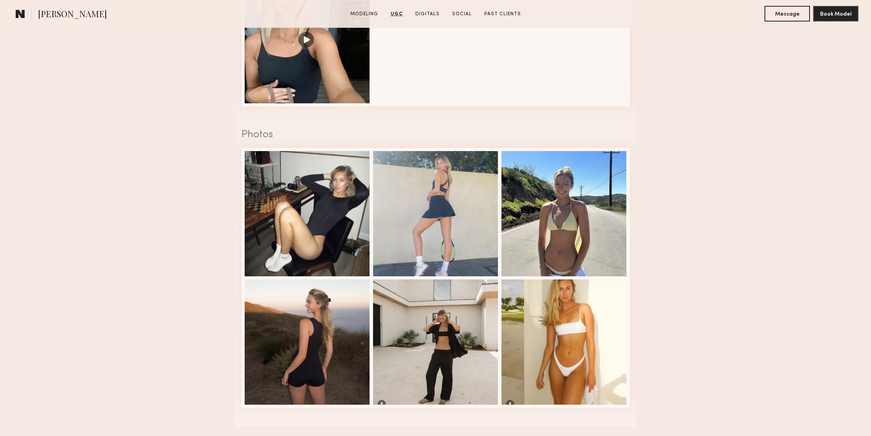
scroll to position [845, 0]
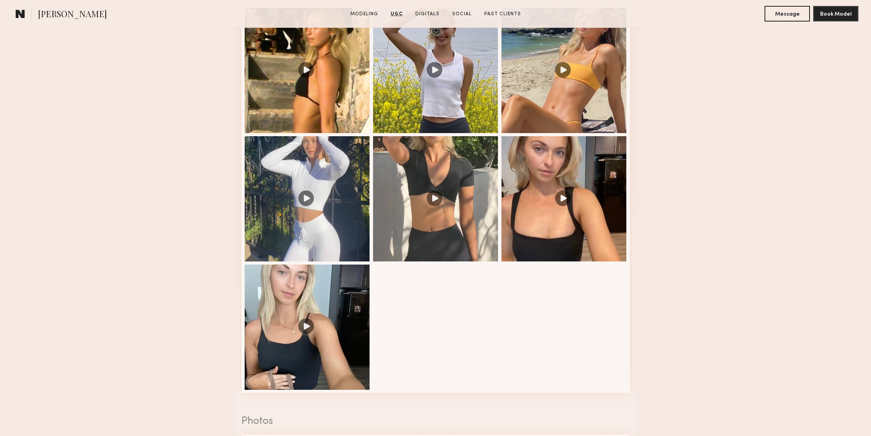
click at [731, 166] on nb-model-profile-ugc-container "User Generated Content Videos 1 of 7 Photos 6 of 6" at bounding box center [435, 329] width 871 height 770
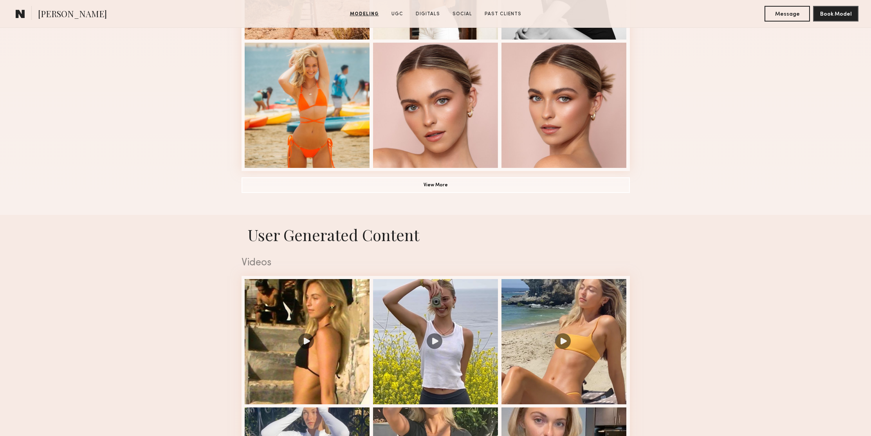
scroll to position [612, 0]
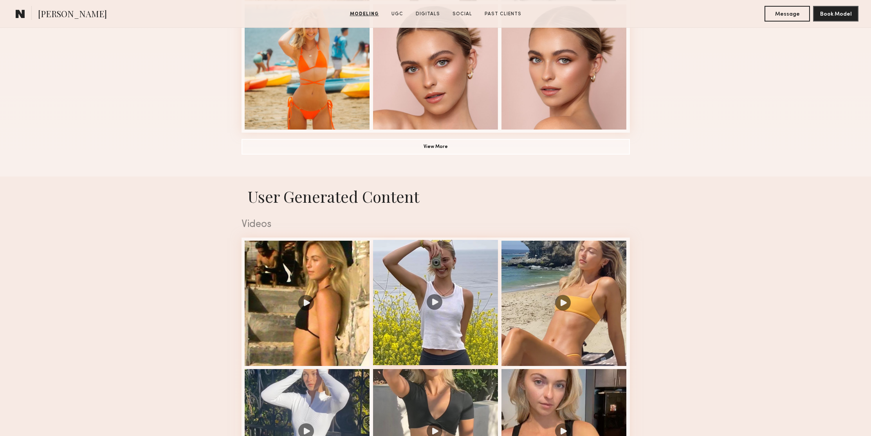
click at [431, 302] on div at bounding box center [435, 302] width 125 height 125
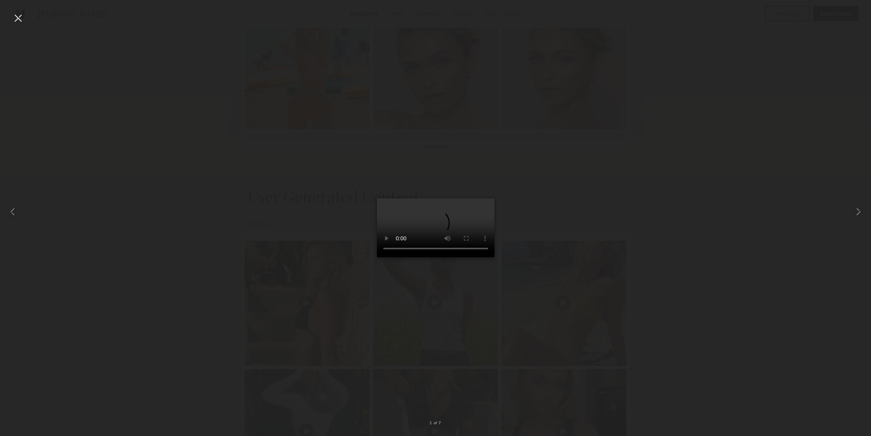
click at [19, 20] on div at bounding box center [18, 18] width 13 height 13
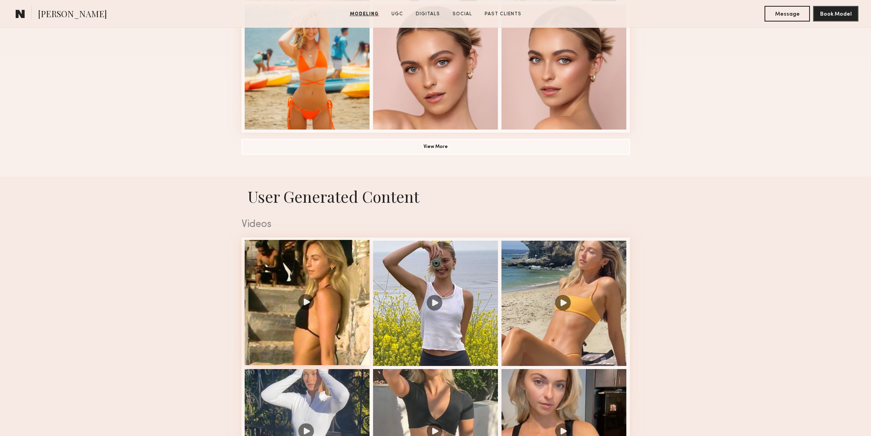
click at [302, 307] on div at bounding box center [307, 302] width 125 height 125
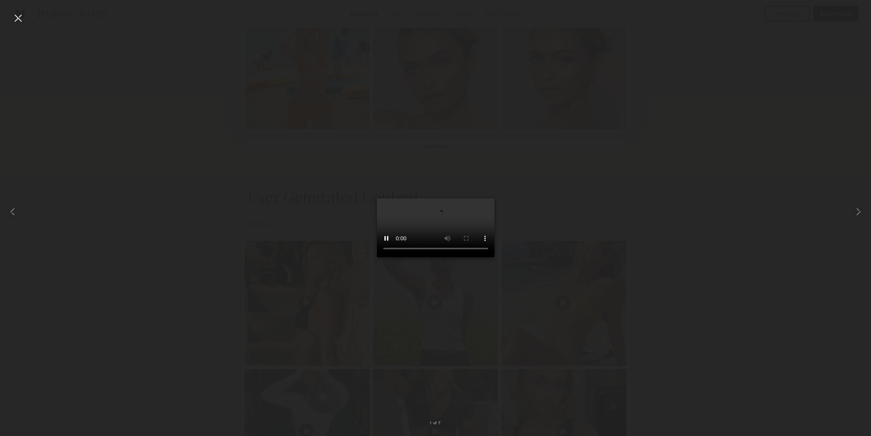
click at [17, 18] on div at bounding box center [18, 18] width 13 height 13
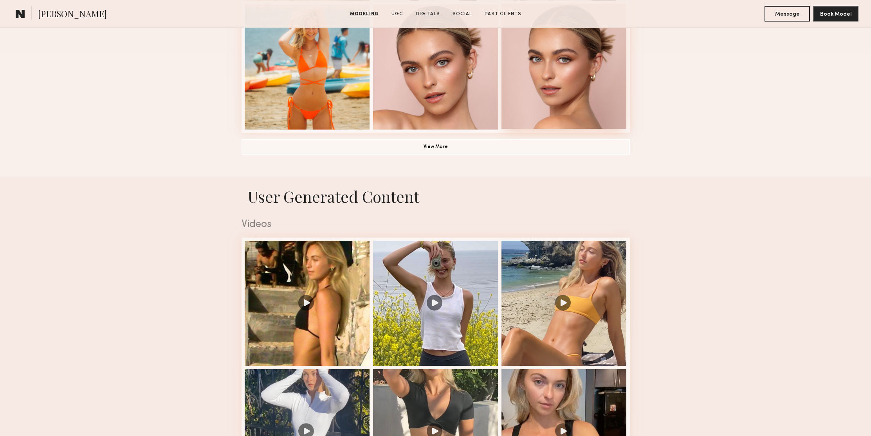
scroll to position [462, 0]
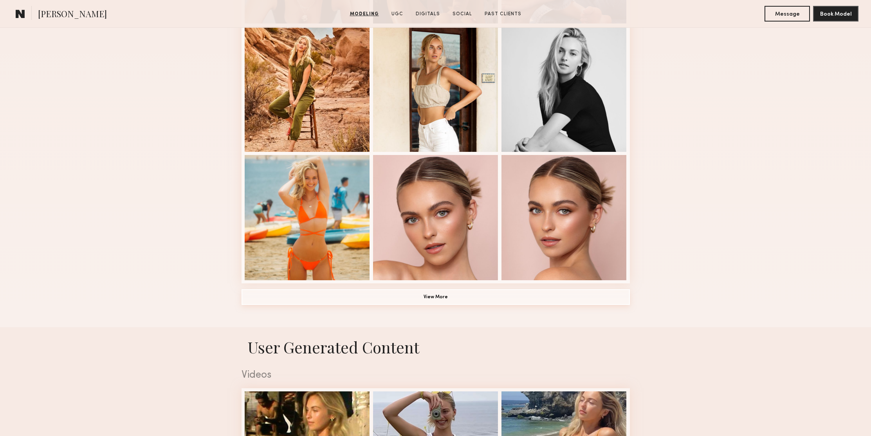
click at [455, 296] on button "View More" at bounding box center [436, 297] width 388 height 16
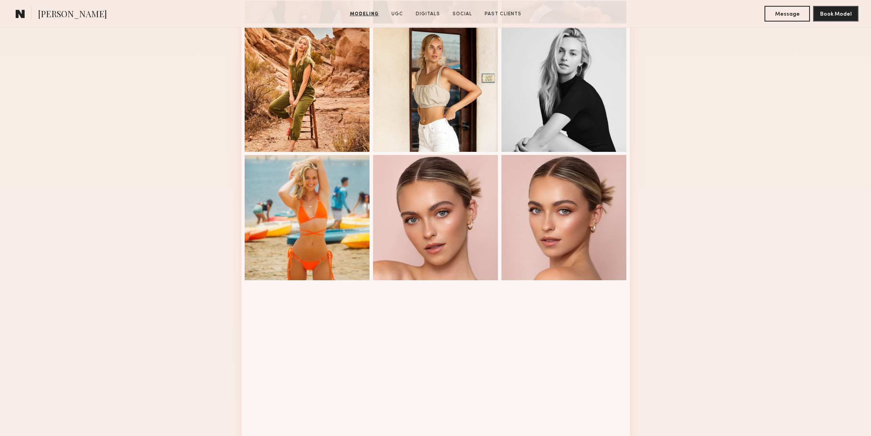
click at [696, 162] on div "Modeling Portfolio" at bounding box center [435, 269] width 871 height 1102
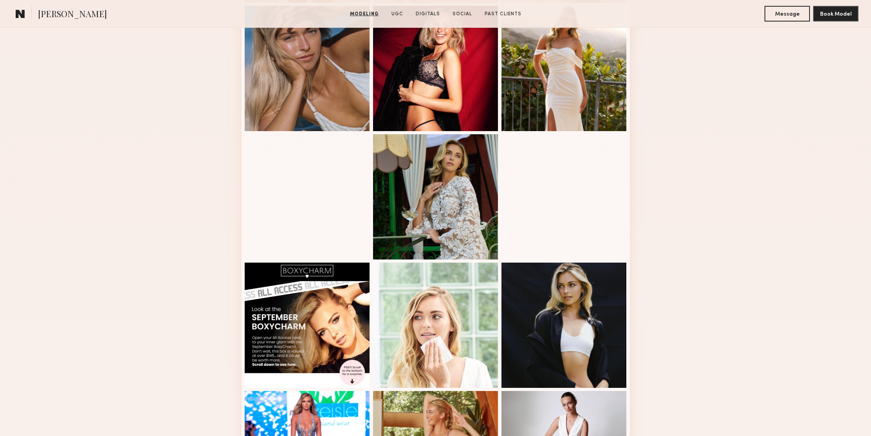
scroll to position [970, 0]
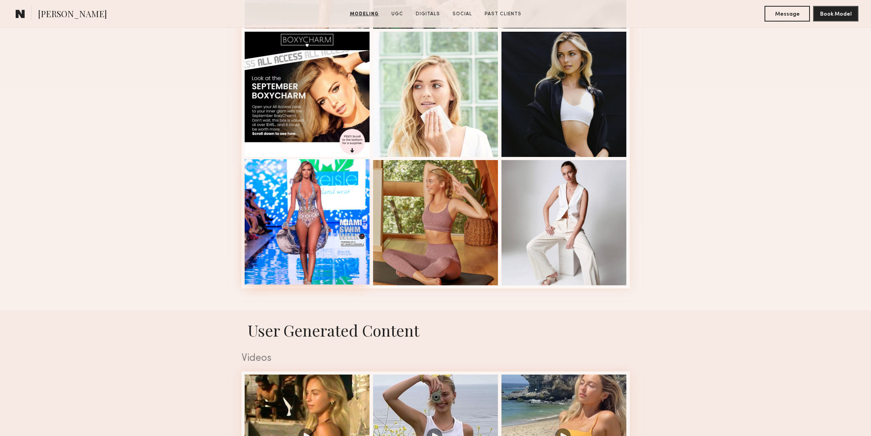
click at [337, 179] on div at bounding box center [307, 221] width 125 height 125
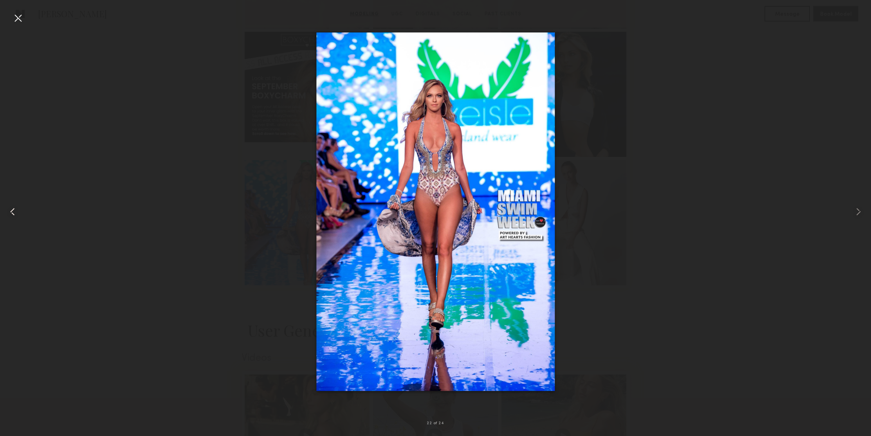
click at [14, 209] on common-icon at bounding box center [12, 212] width 13 height 13
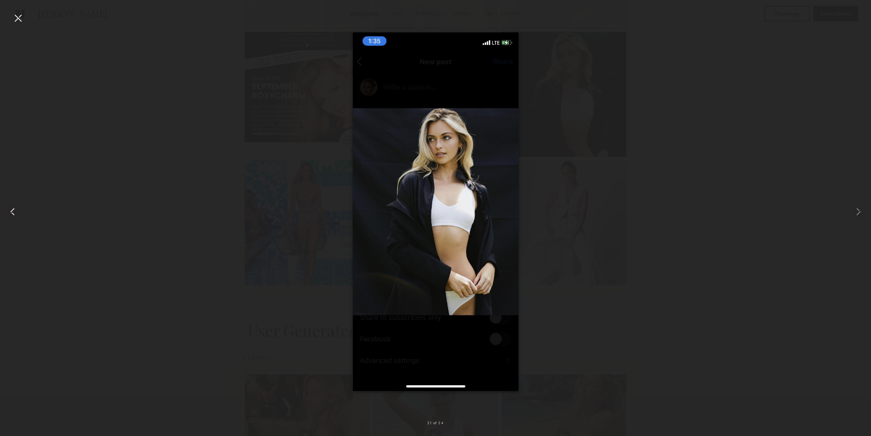
click at [12, 213] on common-icon at bounding box center [12, 212] width 13 height 13
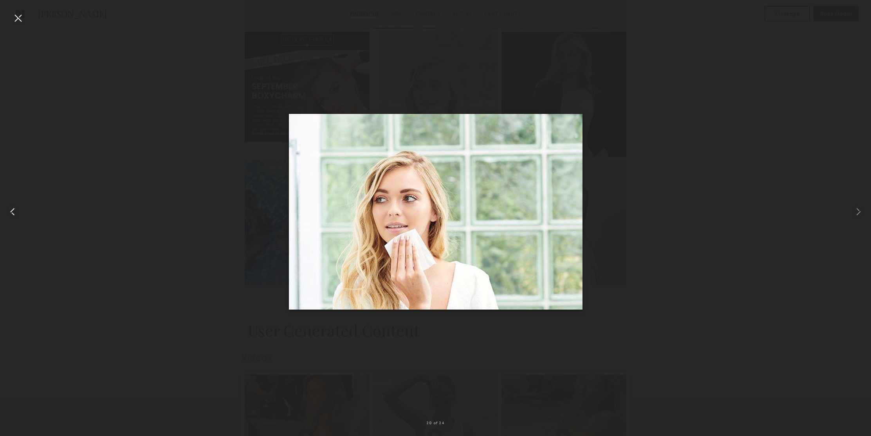
click at [12, 213] on common-icon at bounding box center [12, 212] width 13 height 13
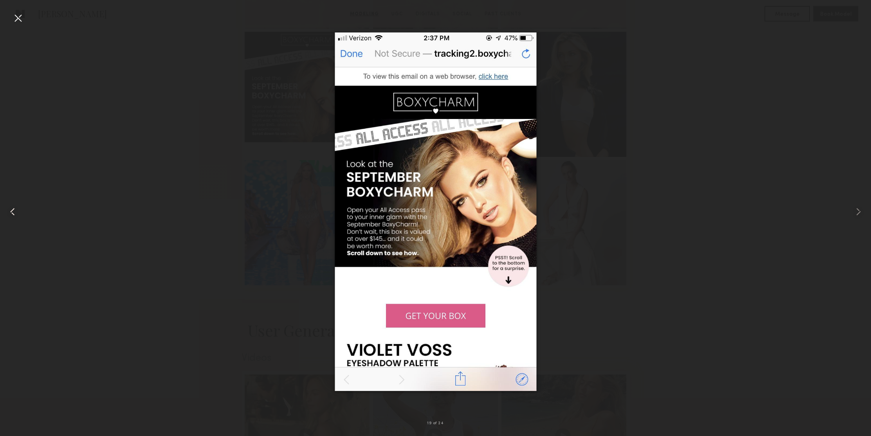
click at [12, 213] on common-icon at bounding box center [12, 212] width 13 height 13
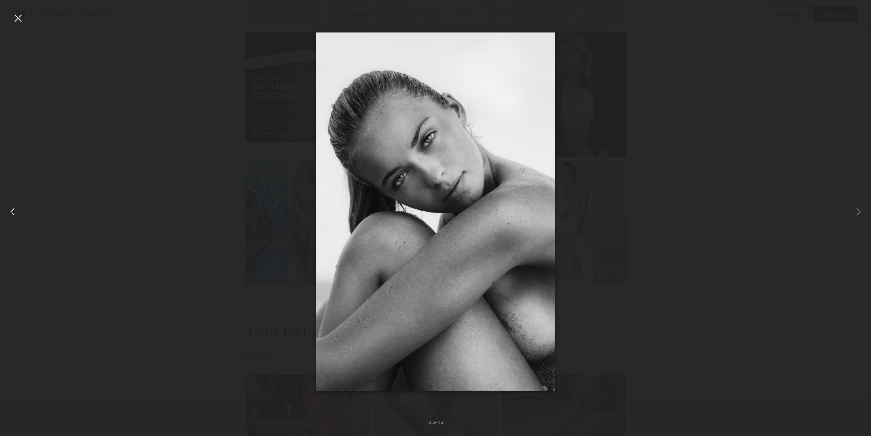
click at [12, 213] on common-icon at bounding box center [12, 212] width 13 height 13
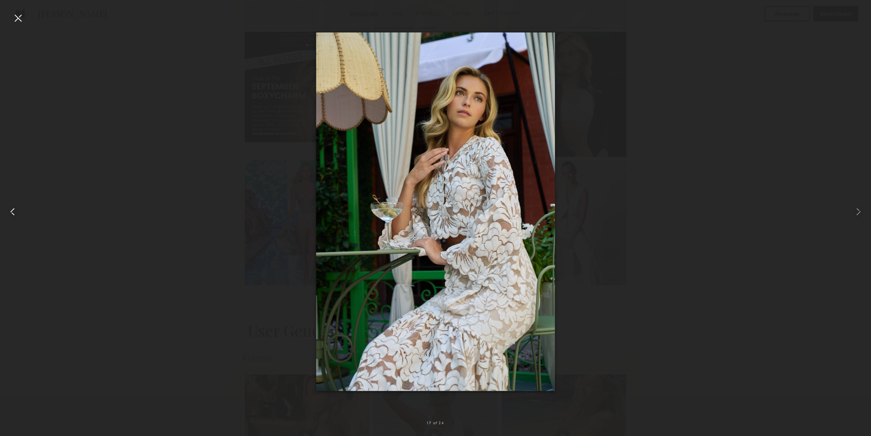
click at [12, 213] on common-icon at bounding box center [12, 212] width 13 height 13
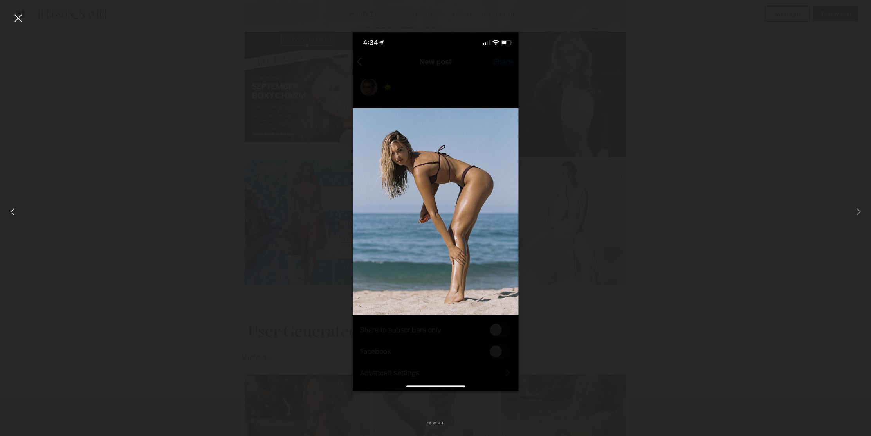
click at [12, 213] on common-icon at bounding box center [12, 212] width 13 height 13
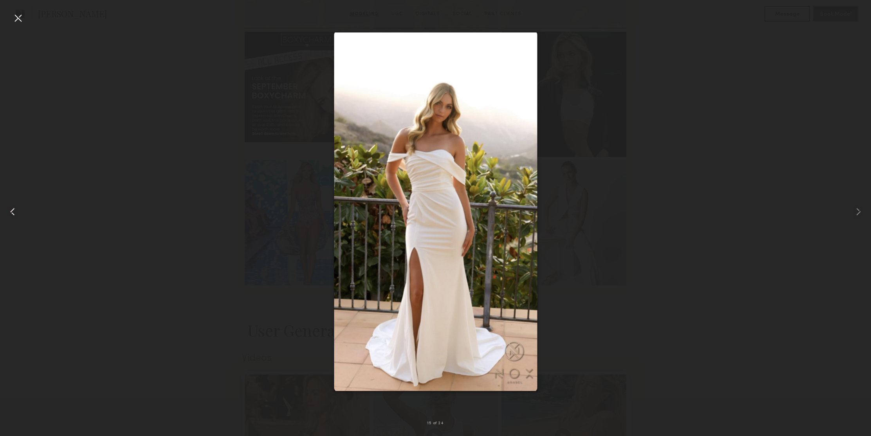
click at [12, 213] on common-icon at bounding box center [12, 212] width 13 height 13
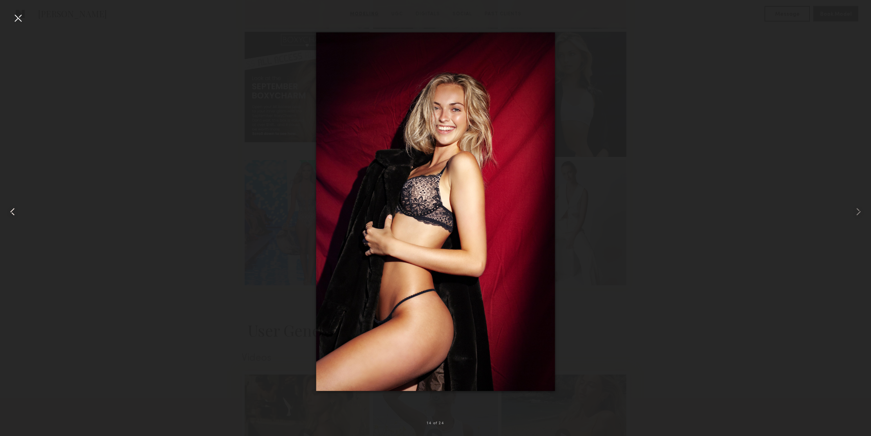
click at [12, 213] on common-icon at bounding box center [12, 212] width 13 height 13
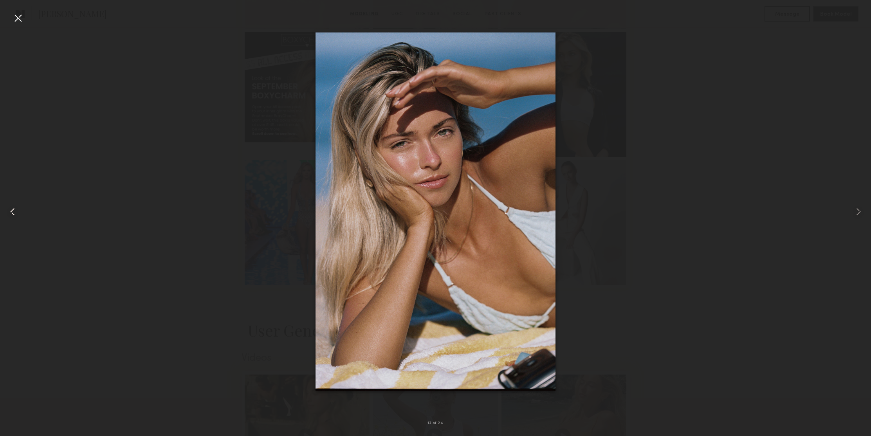
click at [12, 213] on common-icon at bounding box center [12, 212] width 13 height 13
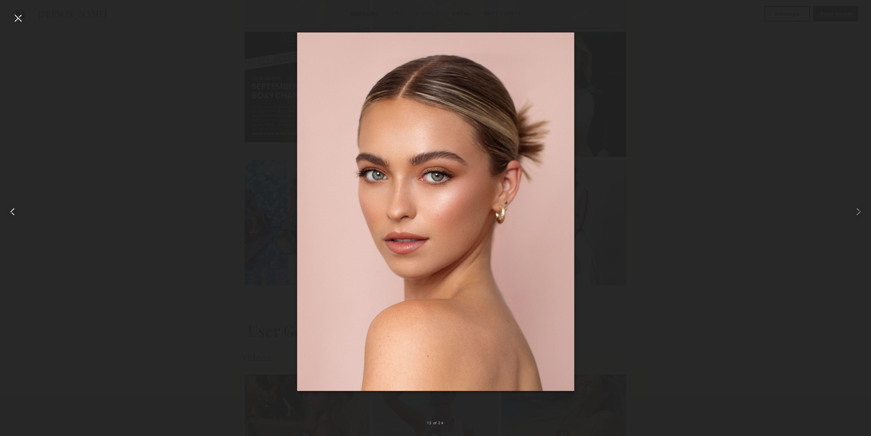
click at [12, 213] on common-icon at bounding box center [12, 212] width 13 height 13
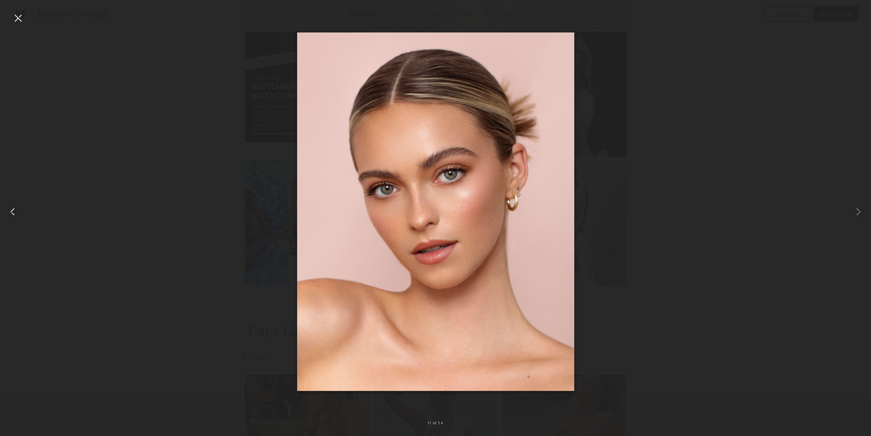
click at [12, 213] on common-icon at bounding box center [12, 212] width 13 height 13
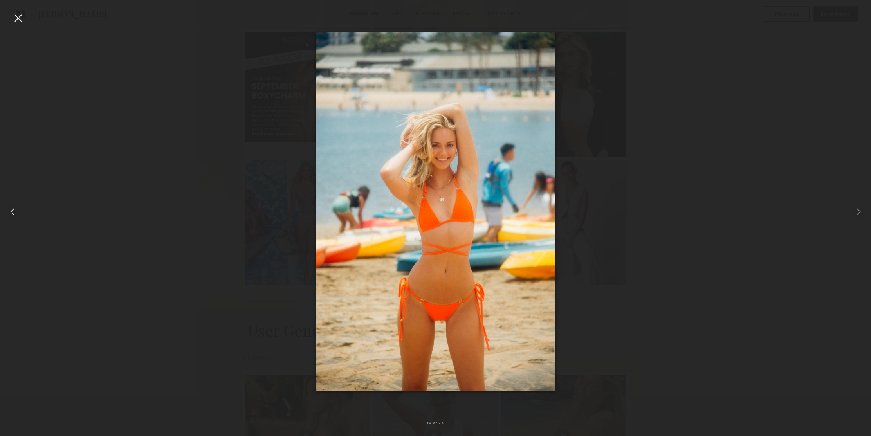
click at [12, 213] on common-icon at bounding box center [12, 212] width 13 height 13
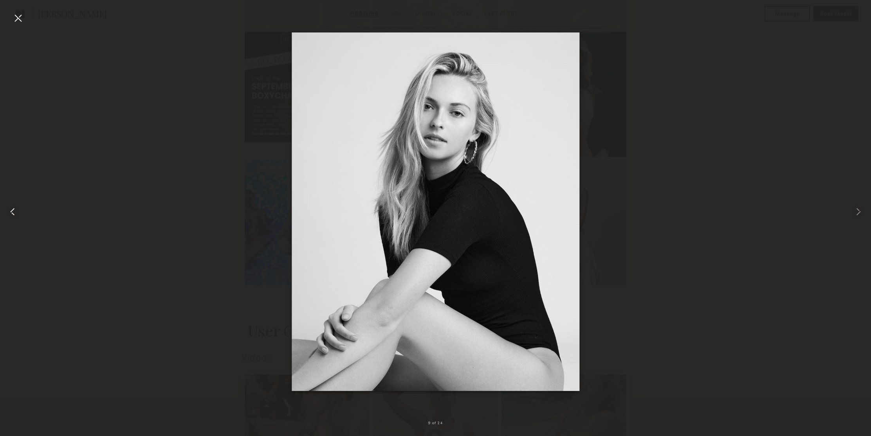
click at [12, 213] on common-icon at bounding box center [12, 212] width 13 height 13
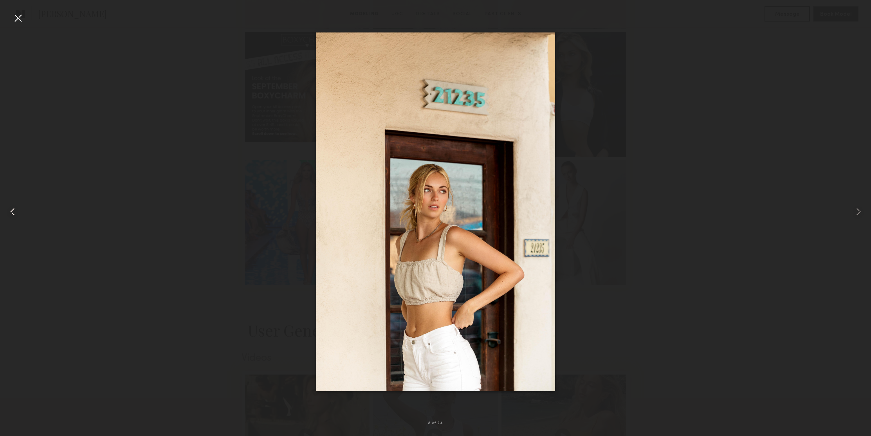
click at [17, 208] on common-icon at bounding box center [12, 212] width 13 height 13
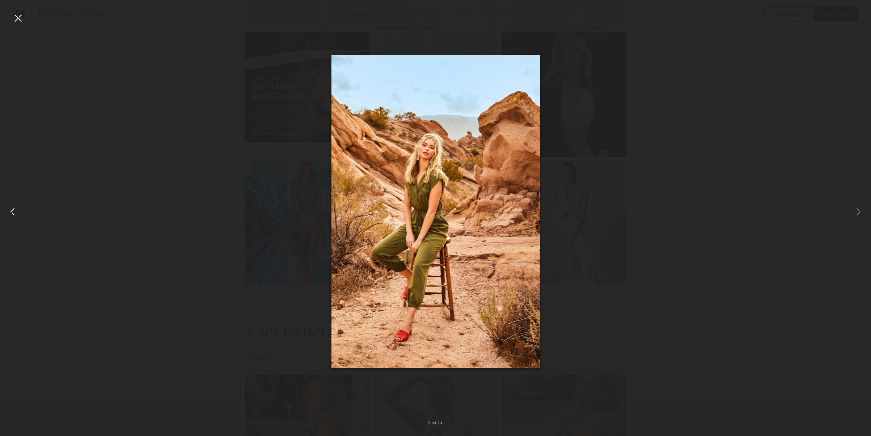
click at [15, 212] on common-icon at bounding box center [12, 212] width 13 height 13
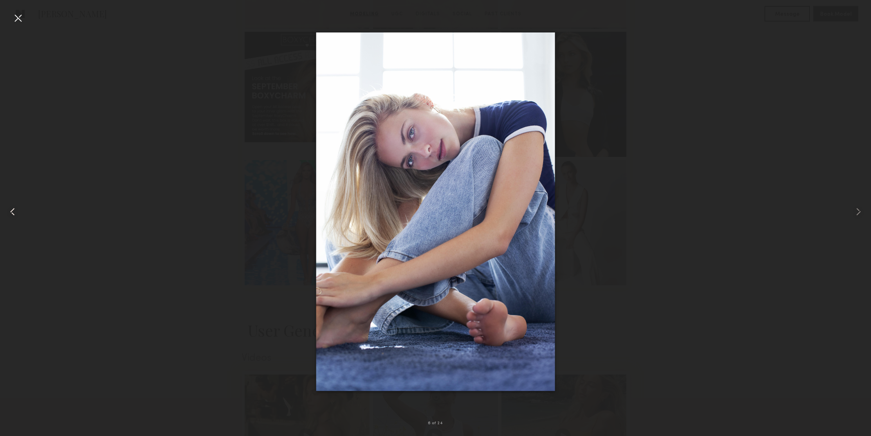
click at [15, 212] on common-icon at bounding box center [12, 212] width 13 height 13
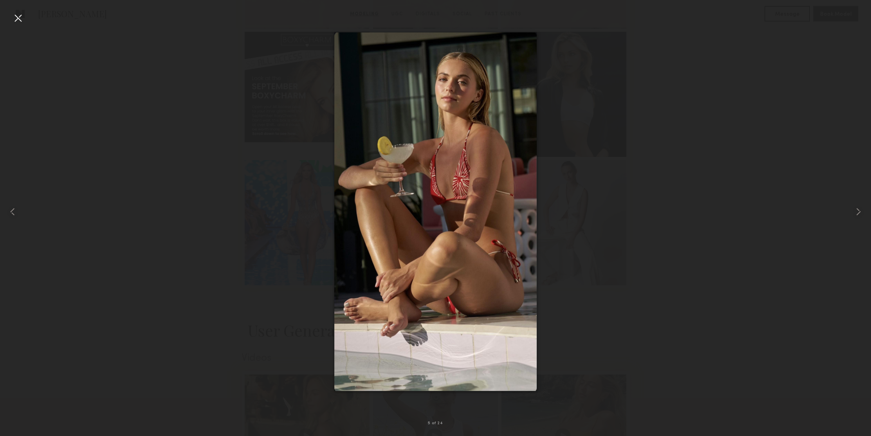
click at [22, 17] on div at bounding box center [18, 18] width 13 height 13
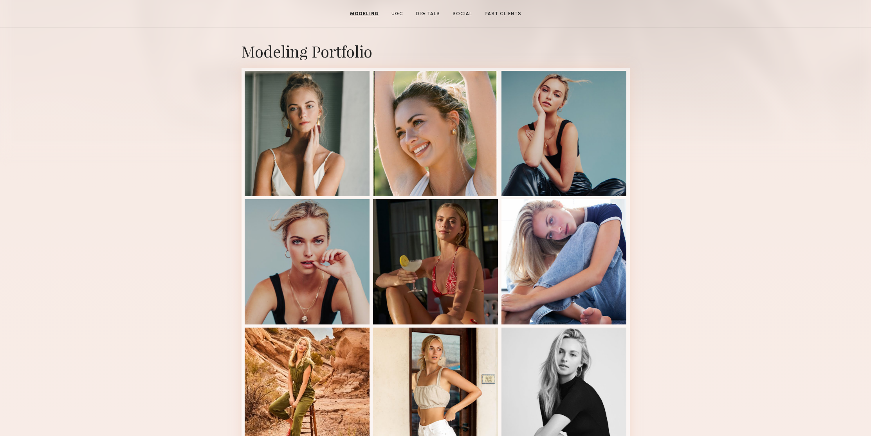
scroll to position [0, 0]
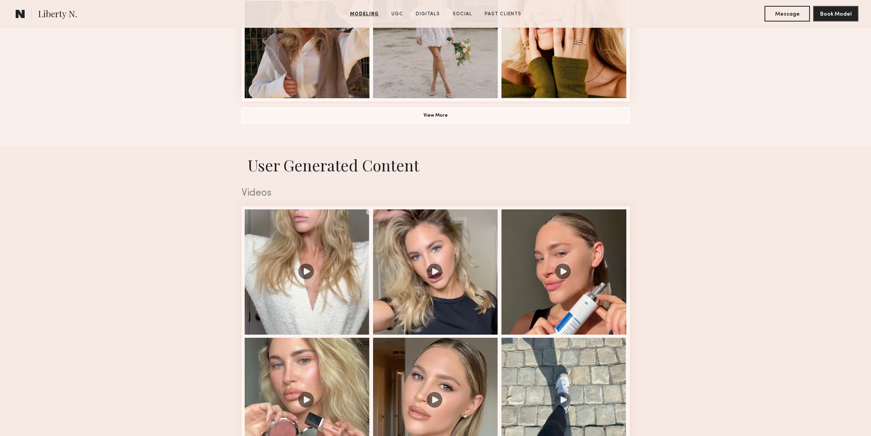
scroll to position [684, 0]
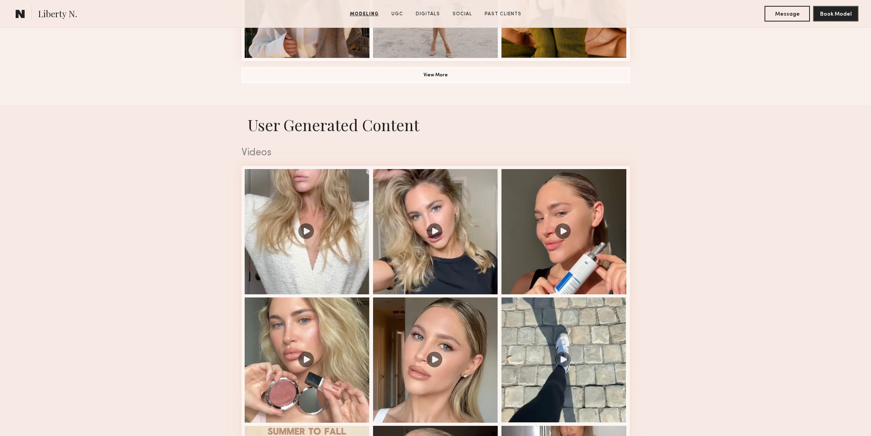
click at [476, 72] on button "View More" at bounding box center [436, 75] width 388 height 16
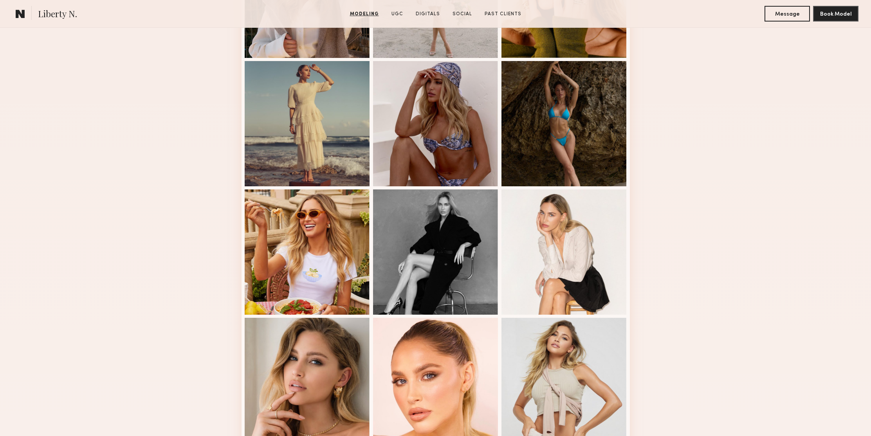
click at [721, 129] on div "Modeling Portfolio" at bounding box center [435, 46] width 871 height 1102
click at [578, 87] on div at bounding box center [564, 122] width 125 height 125
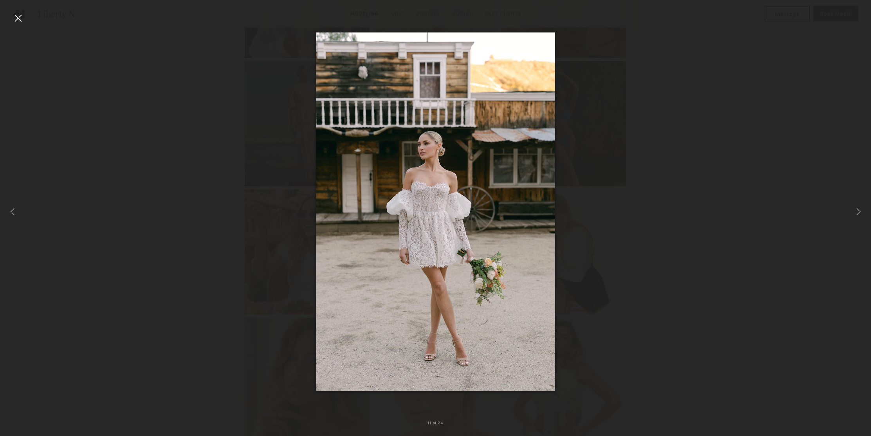
click at [22, 19] on div at bounding box center [18, 18] width 13 height 13
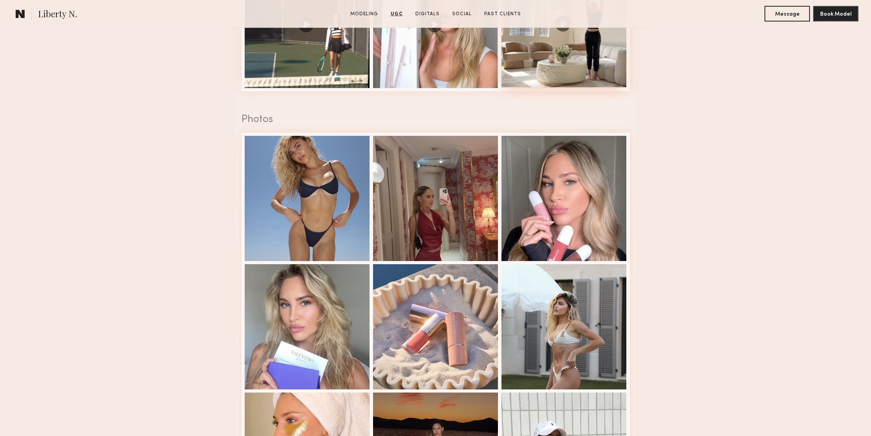
scroll to position [1888, 0]
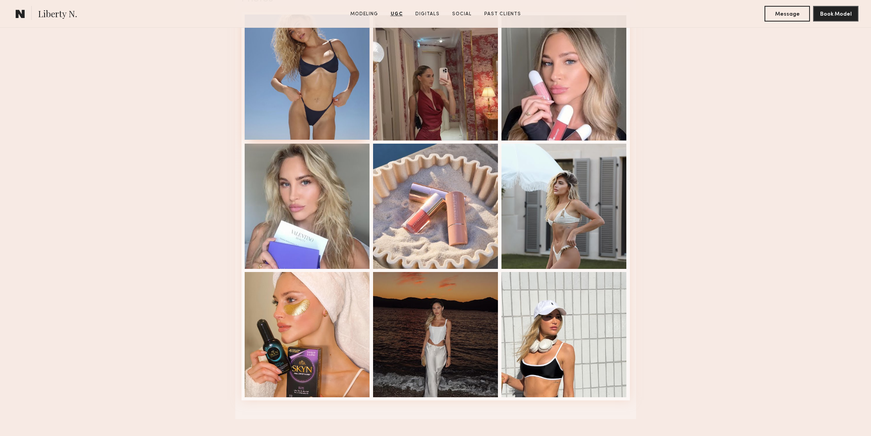
click at [330, 108] on div at bounding box center [307, 76] width 125 height 125
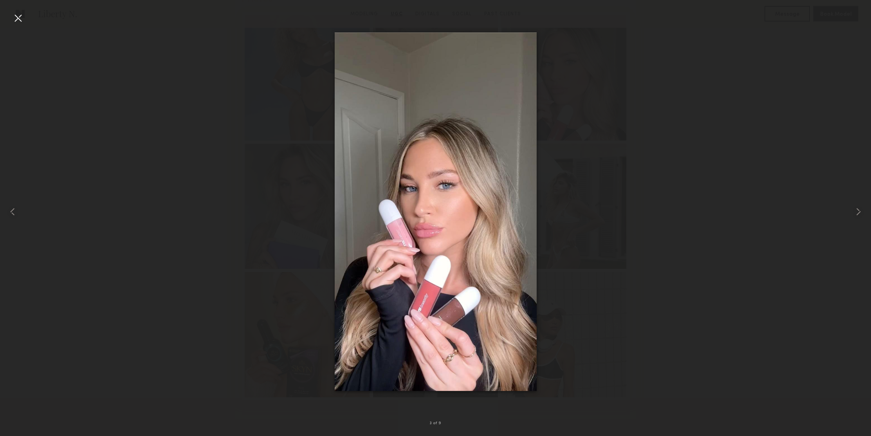
click at [21, 18] on div at bounding box center [18, 18] width 13 height 13
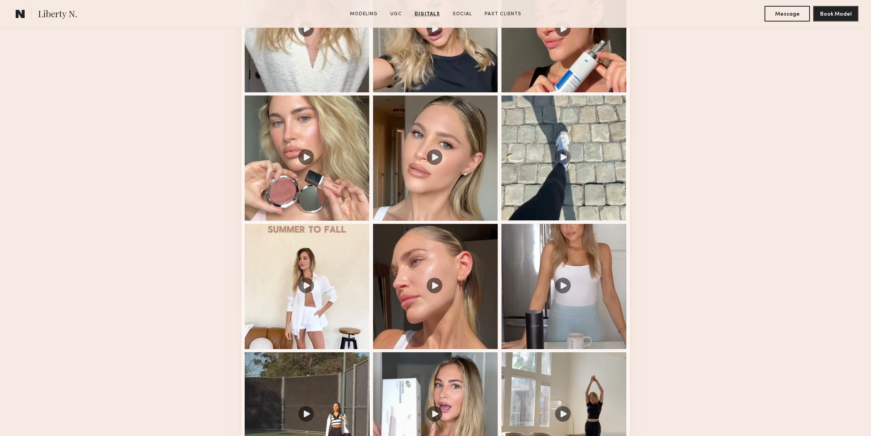
scroll to position [0, 0]
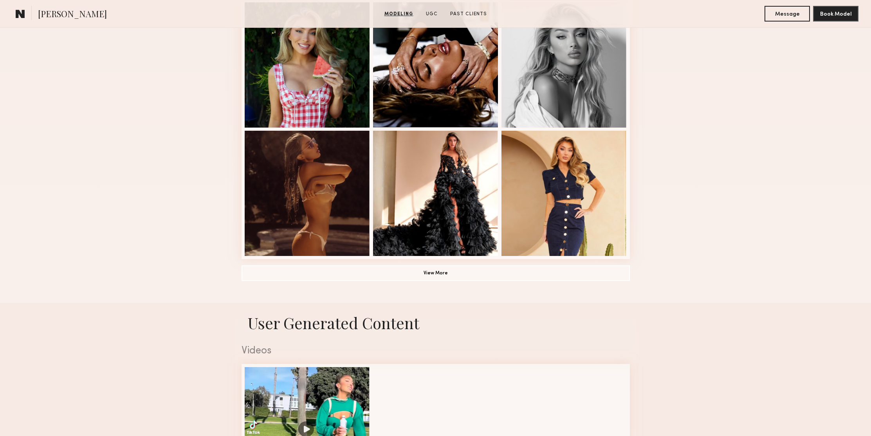
scroll to position [637, 0]
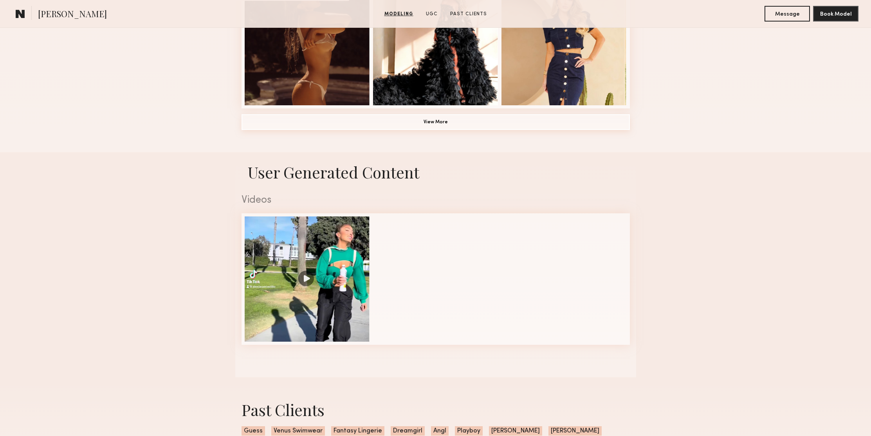
click at [471, 129] on button "View More" at bounding box center [436, 122] width 388 height 16
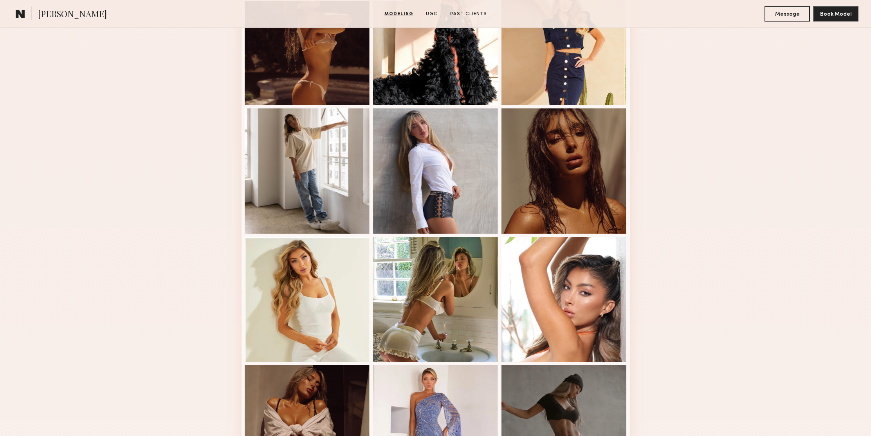
click at [711, 144] on div "Modeling Portfolio" at bounding box center [435, 94] width 871 height 1102
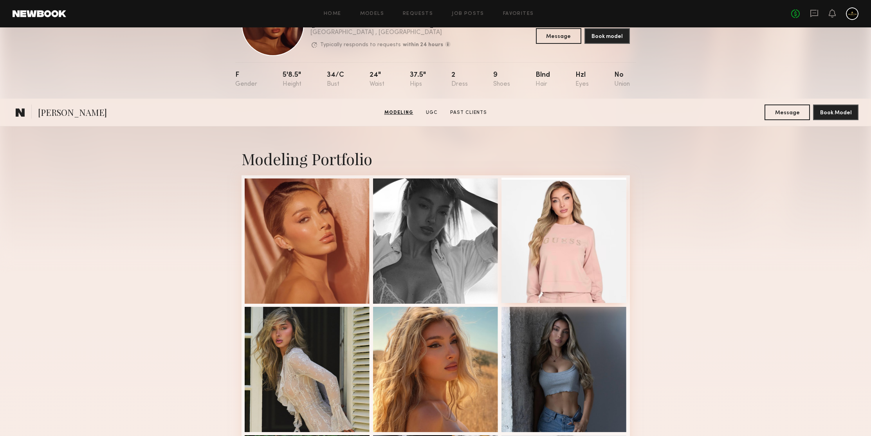
scroll to position [0, 0]
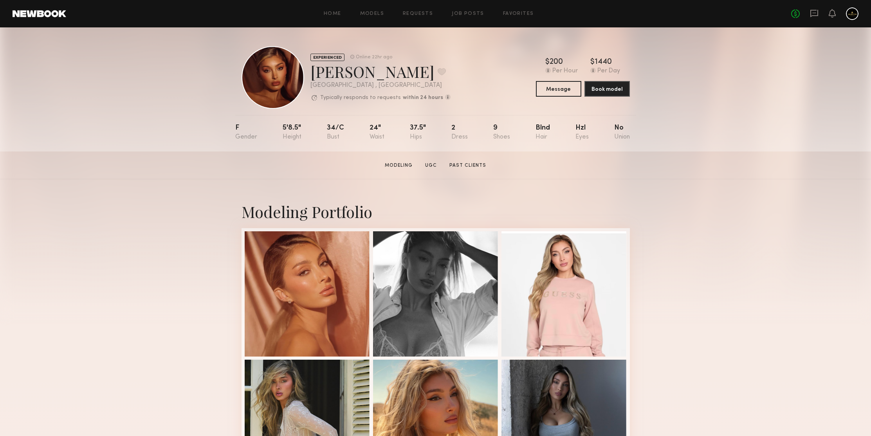
click at [761, 127] on div "EXPERIENCED Online 22hr ago [PERSON_NAME] Favorite [GEOGRAPHIC_DATA] , [GEOGRAP…" at bounding box center [435, 89] width 871 height 124
